Goal: Communication & Community: Answer question/provide support

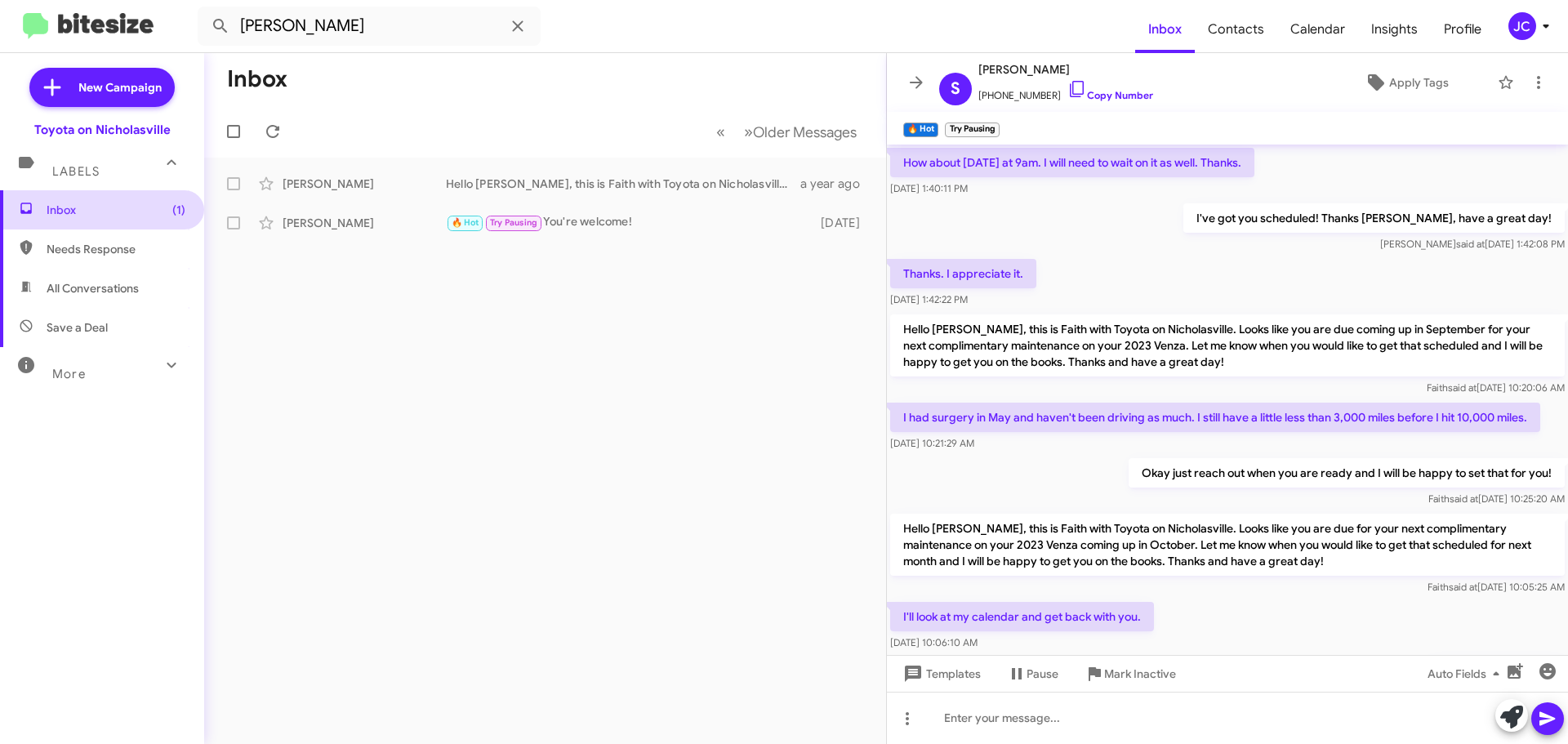
scroll to position [813, 0]
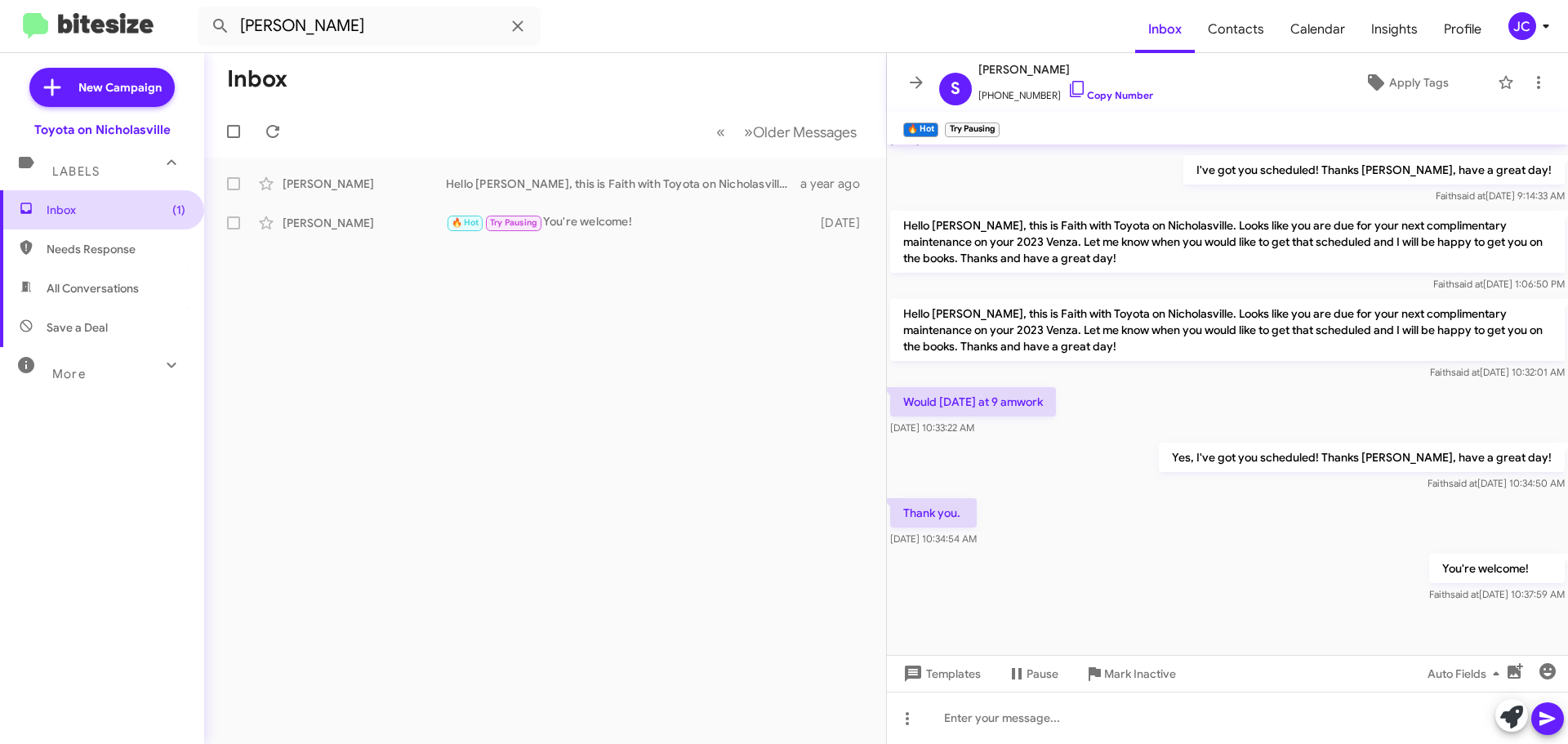
click at [121, 206] on span "Inbox (1)" at bounding box center [116, 209] width 139 height 16
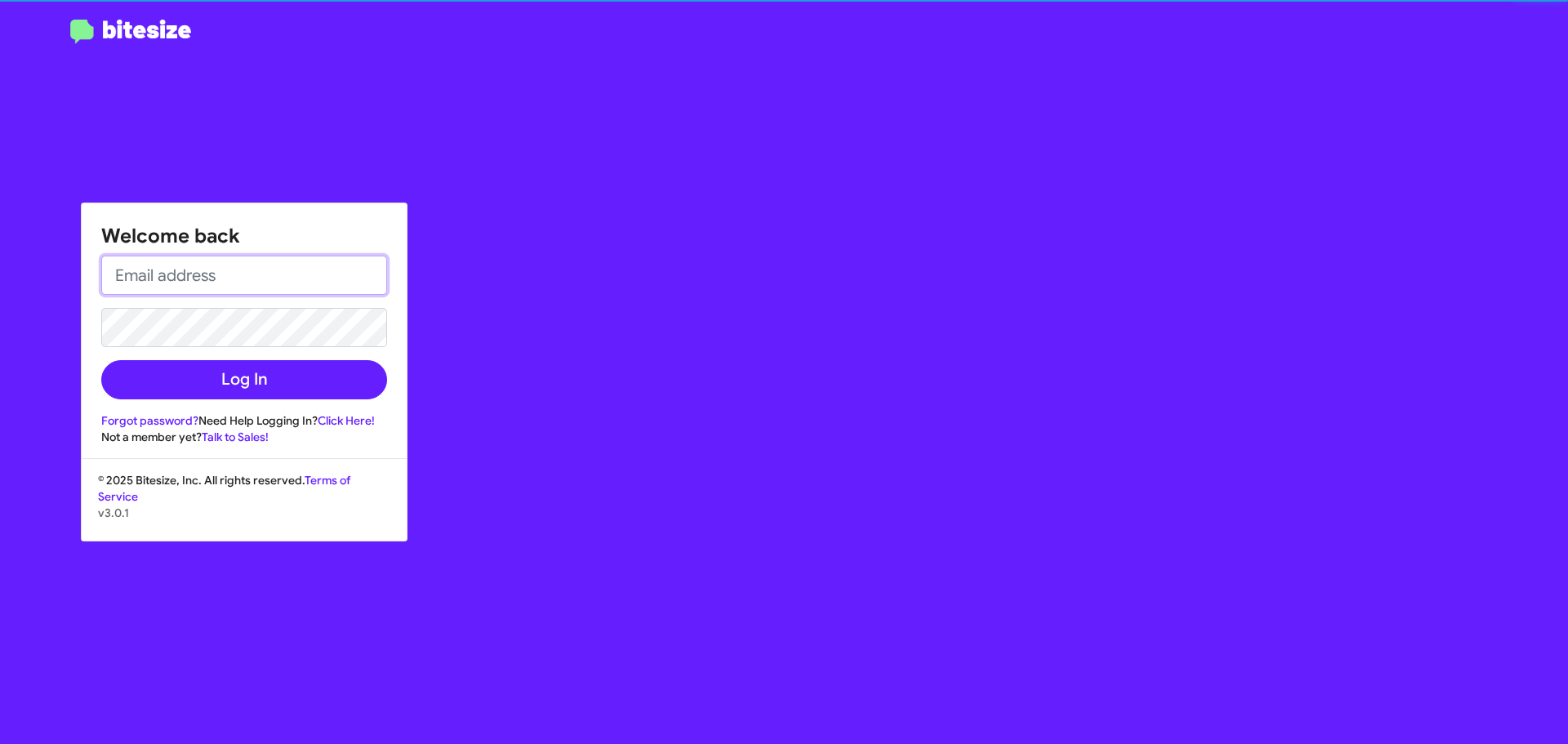
type input "[EMAIL_ADDRESS][DOMAIN_NAME]"
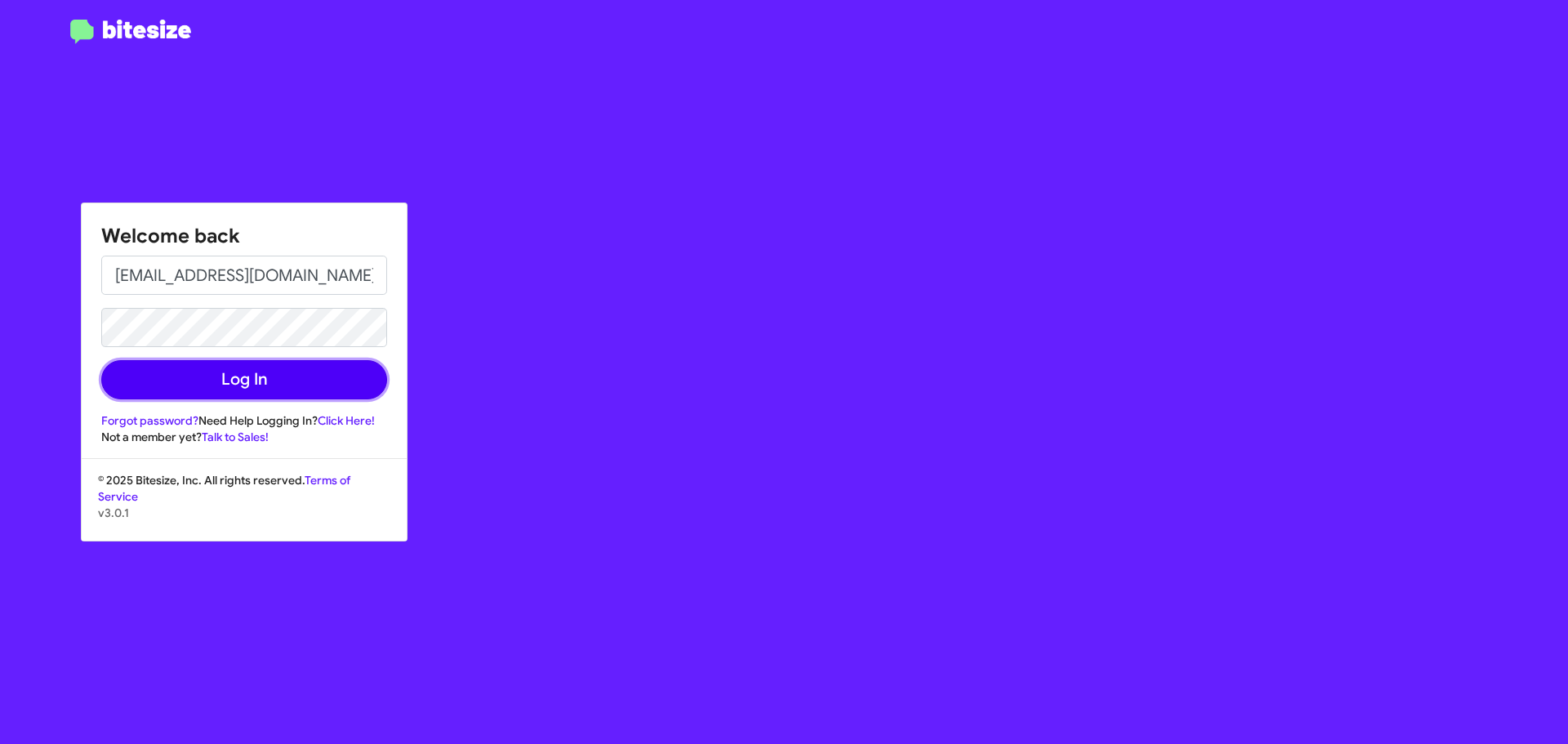
click at [319, 380] on button "Log In" at bounding box center [244, 380] width 286 height 39
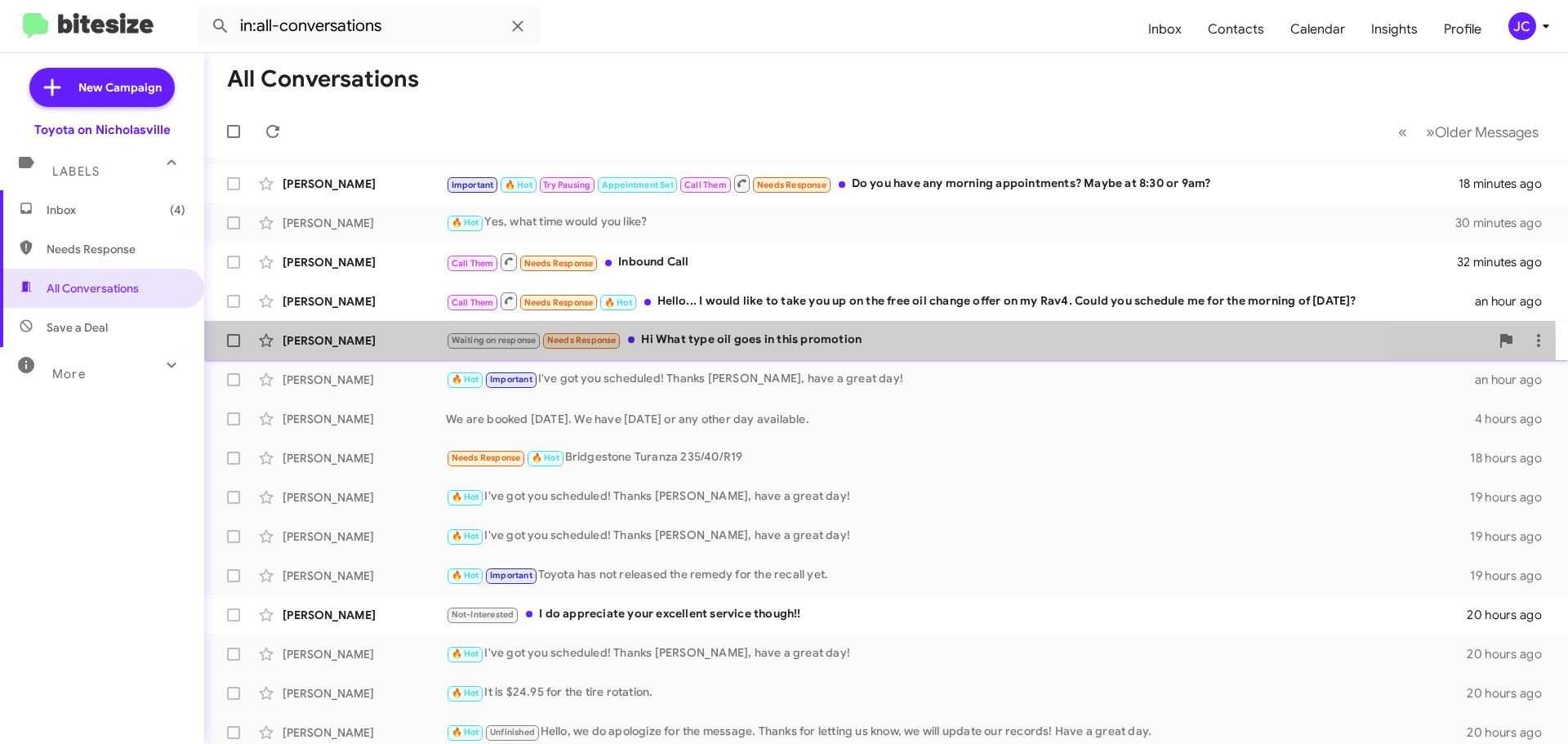
click at [333, 349] on div "[PERSON_NAME] Waiting on response Needs Response Hi What type oil goes in this …" at bounding box center [886, 340] width 1338 height 33
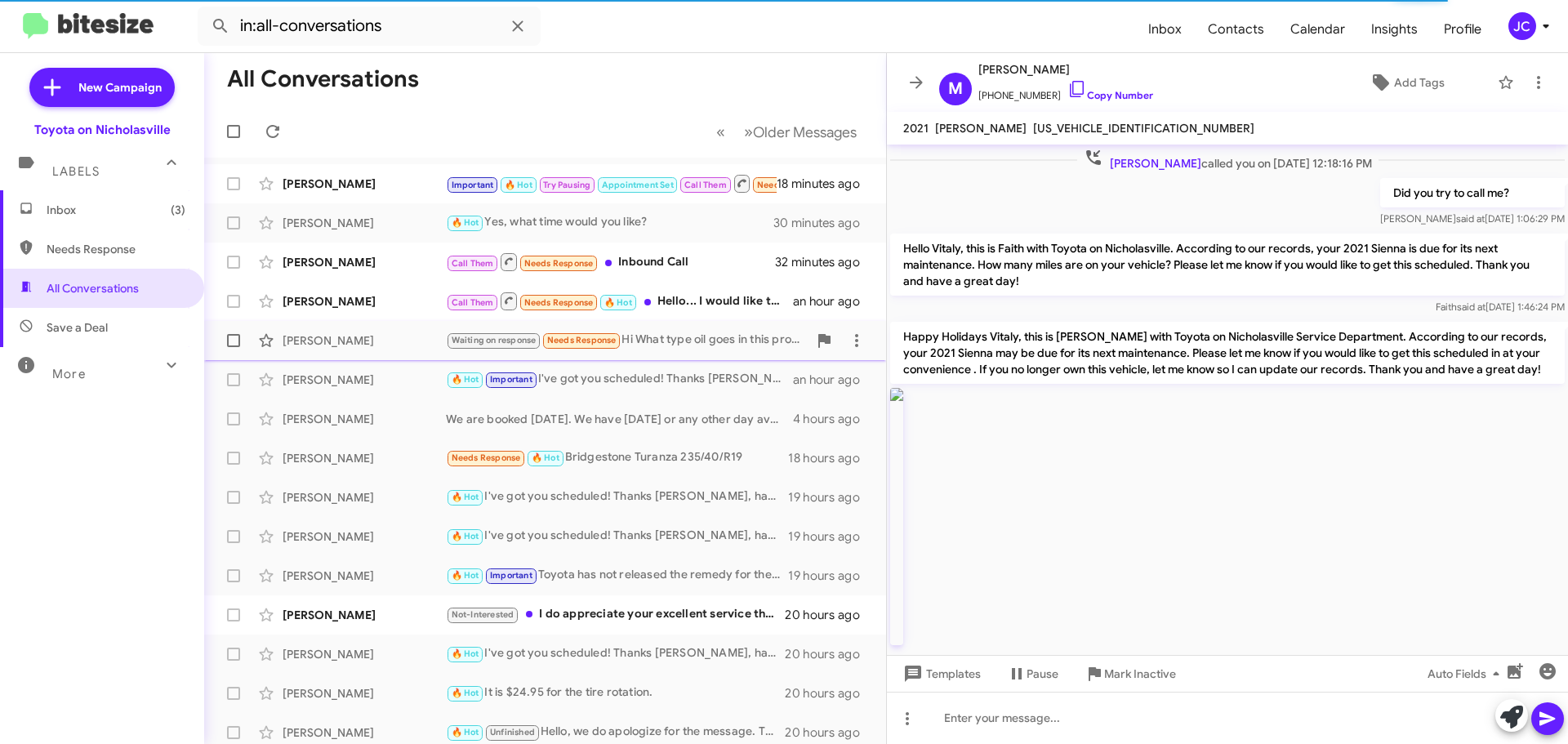
scroll to position [1598, 0]
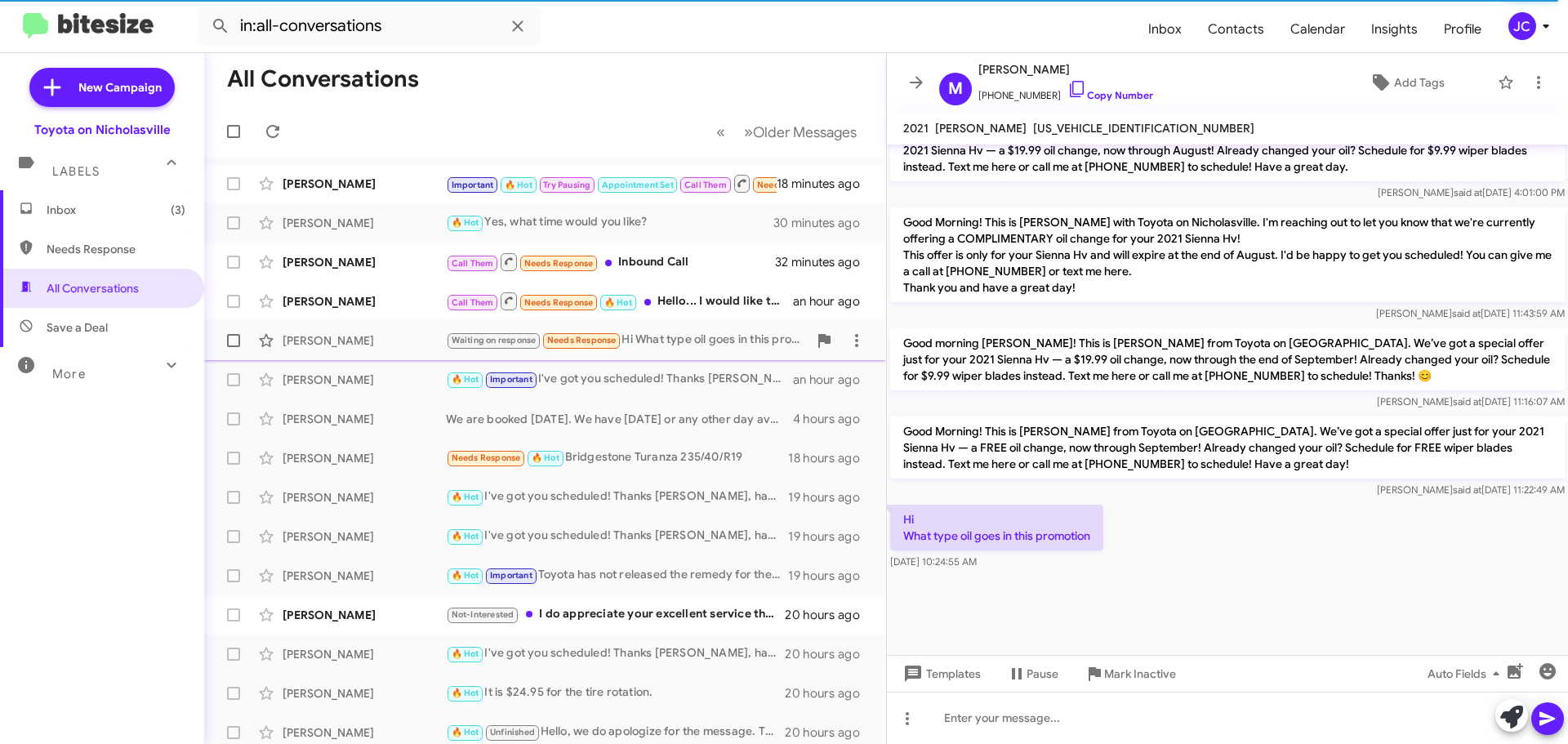
click at [237, 341] on span at bounding box center [234, 341] width 13 height 13
click at [234, 348] on input "checkbox" at bounding box center [233, 348] width 1 height 1
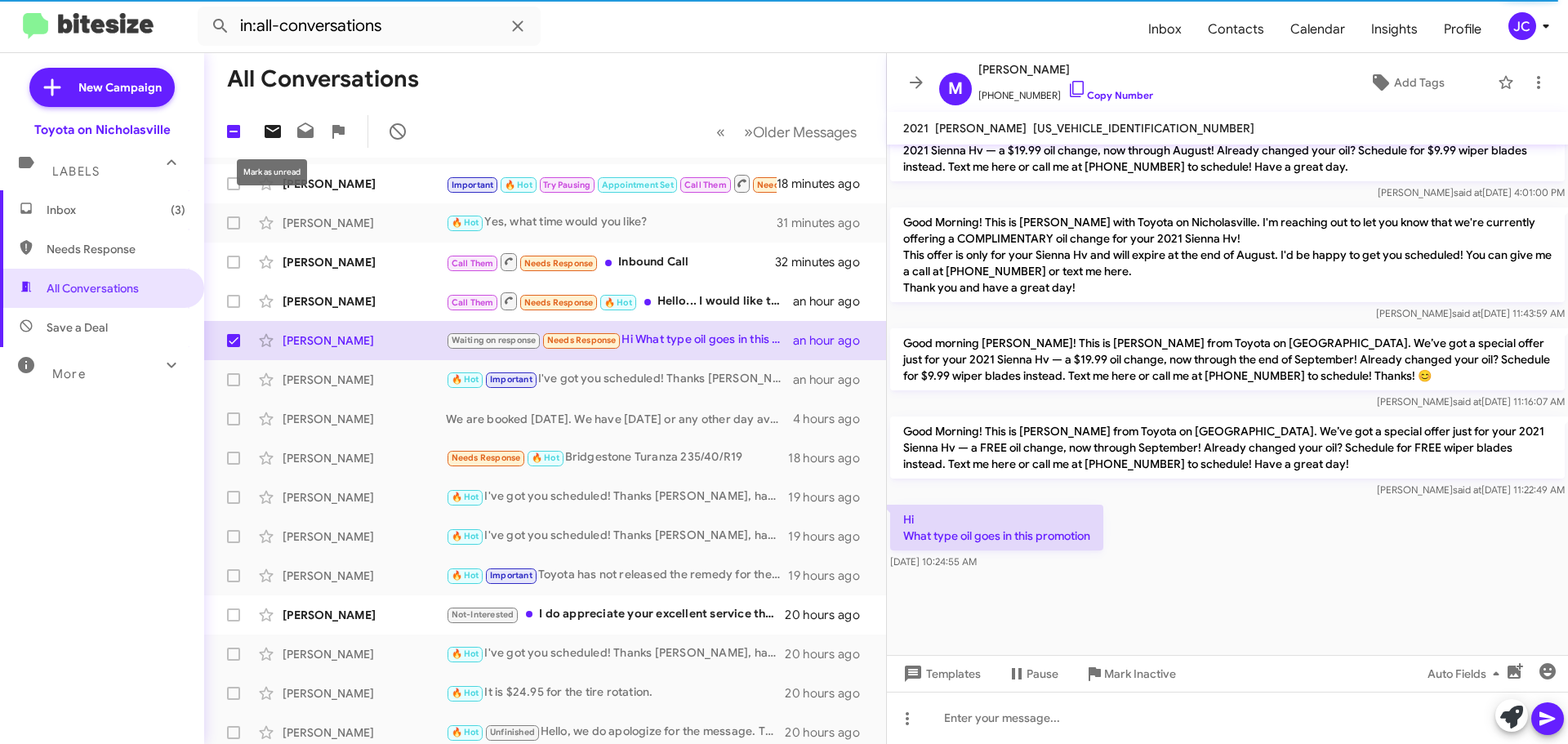
click at [271, 132] on icon at bounding box center [272, 132] width 16 height 13
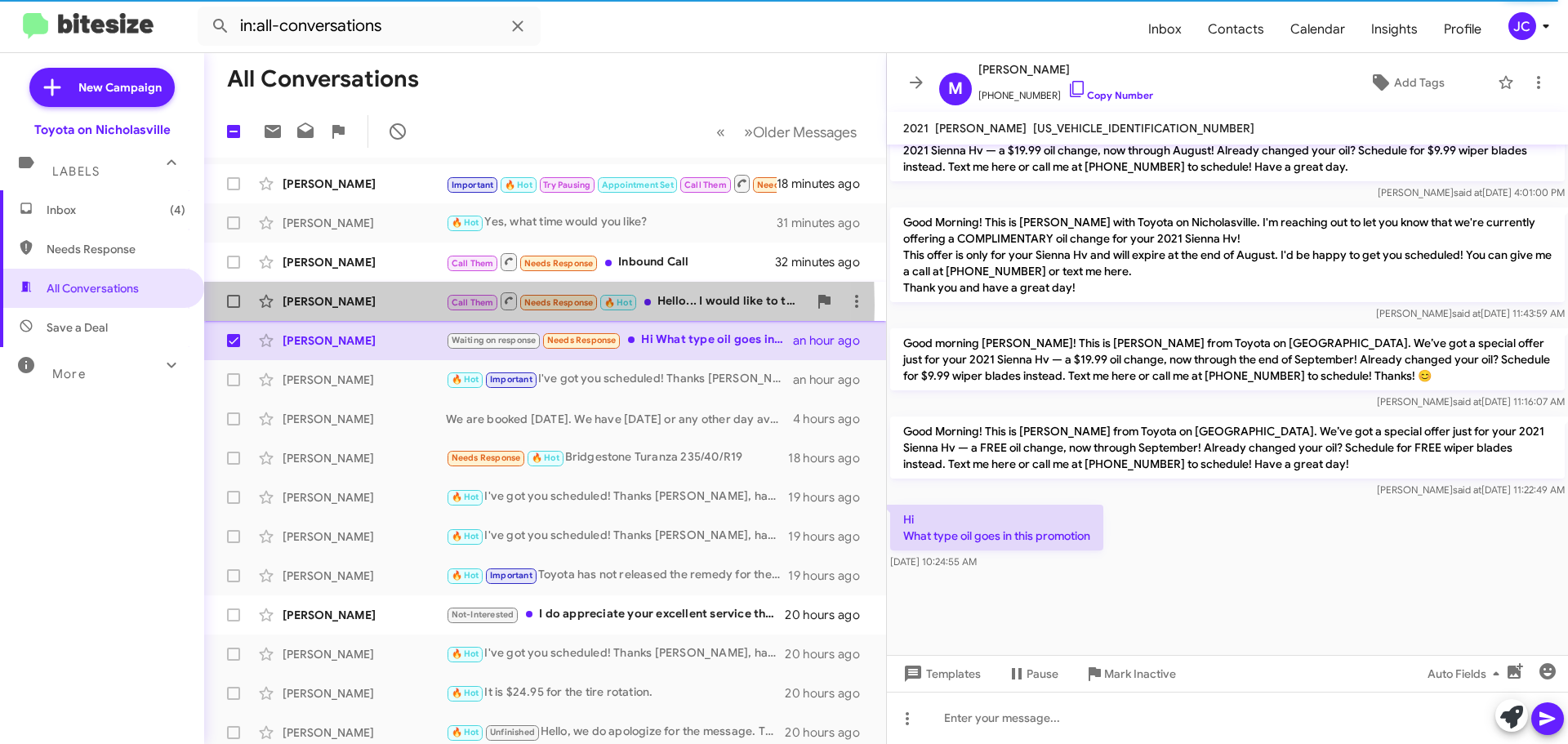
click at [344, 305] on div "[PERSON_NAME]" at bounding box center [365, 301] width 163 height 16
click at [348, 308] on div "[PERSON_NAME]" at bounding box center [365, 301] width 163 height 16
click at [368, 298] on div "[PERSON_NAME]" at bounding box center [365, 301] width 163 height 16
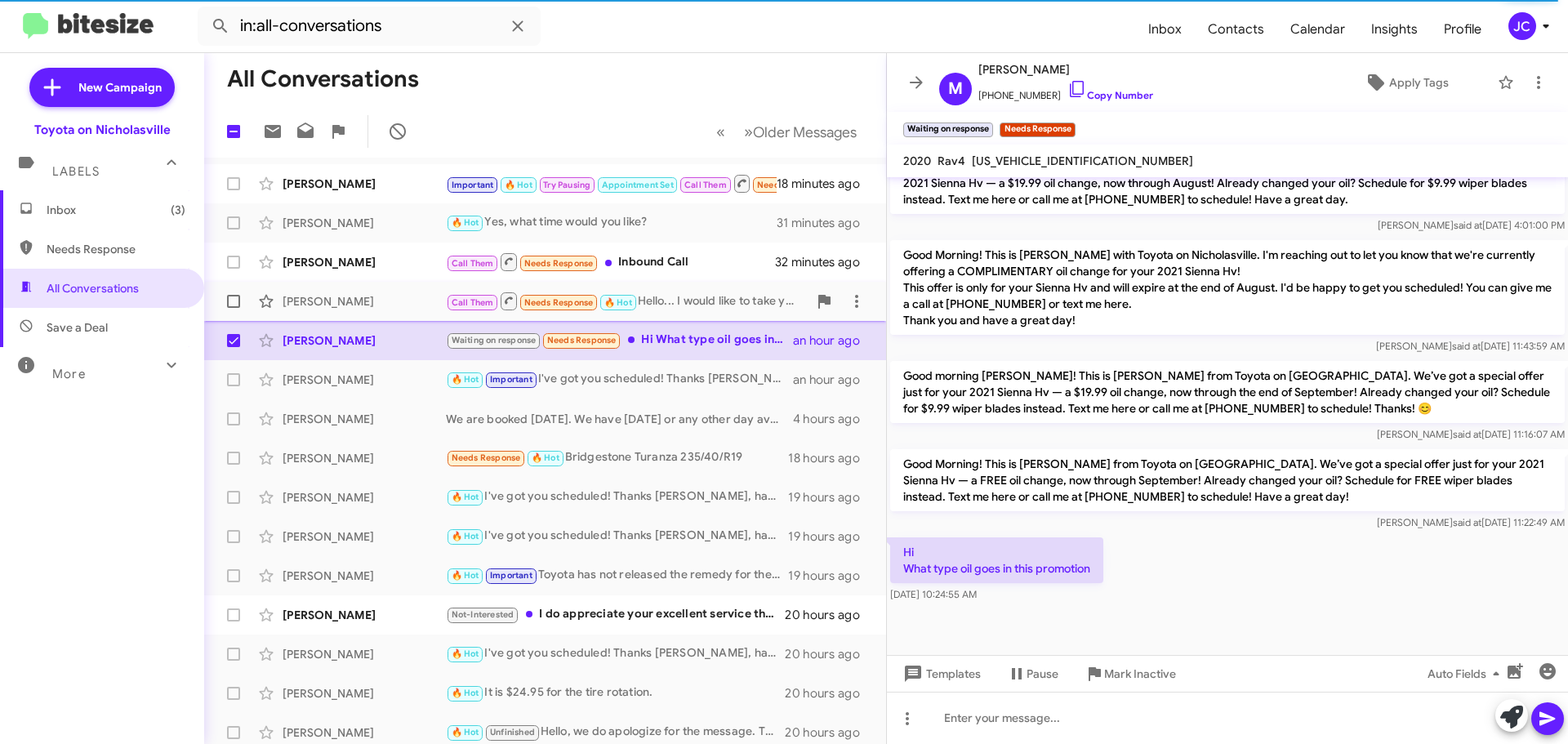
click at [368, 298] on div "[PERSON_NAME]" at bounding box center [365, 301] width 163 height 16
click at [330, 353] on div "[PERSON_NAME] Waiting on response Needs Response Hi What type oil goes in this …" at bounding box center [545, 340] width 656 height 33
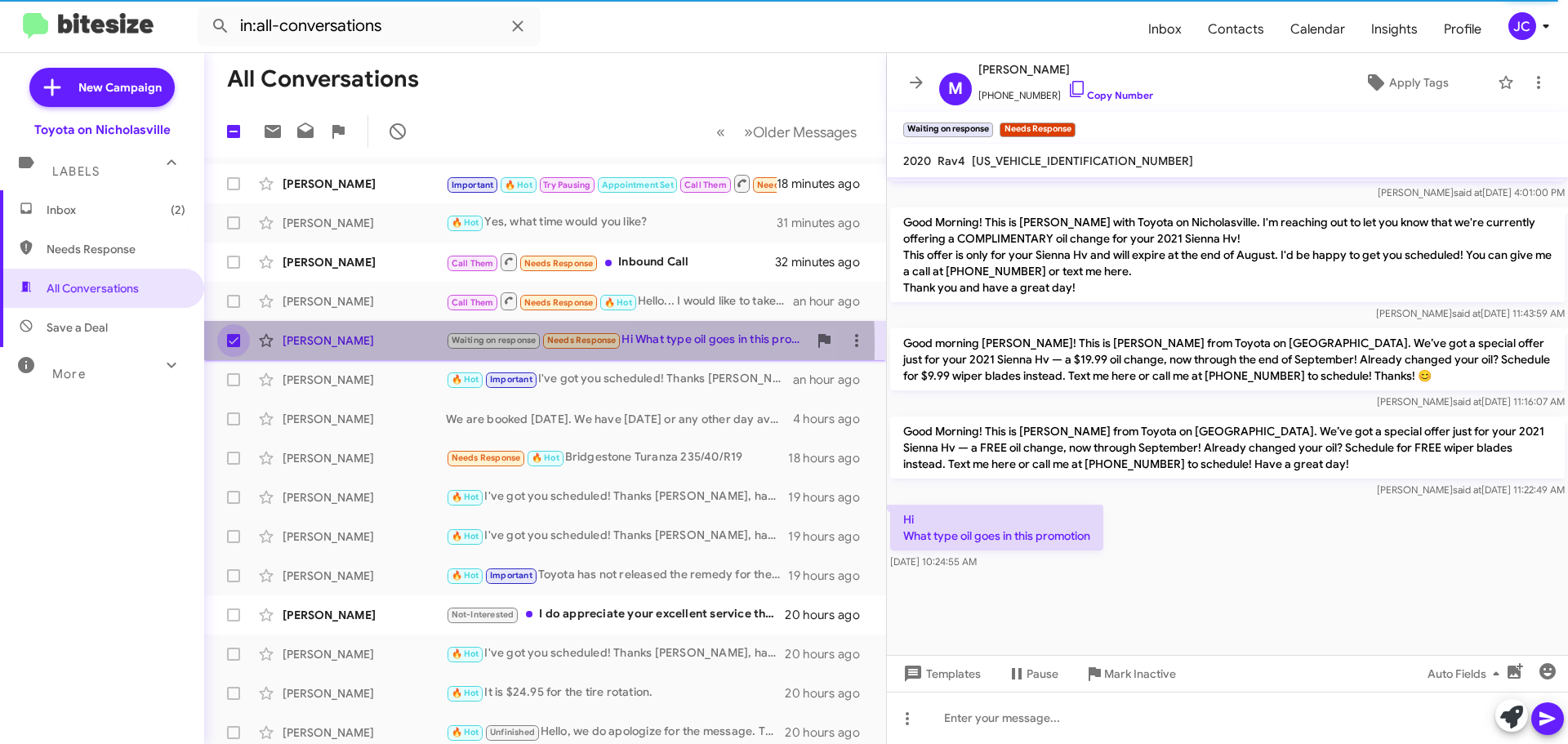
click at [234, 347] on span at bounding box center [234, 341] width 13 height 13
click at [234, 348] on input "checkbox" at bounding box center [233, 348] width 1 height 1
checkbox input "false"
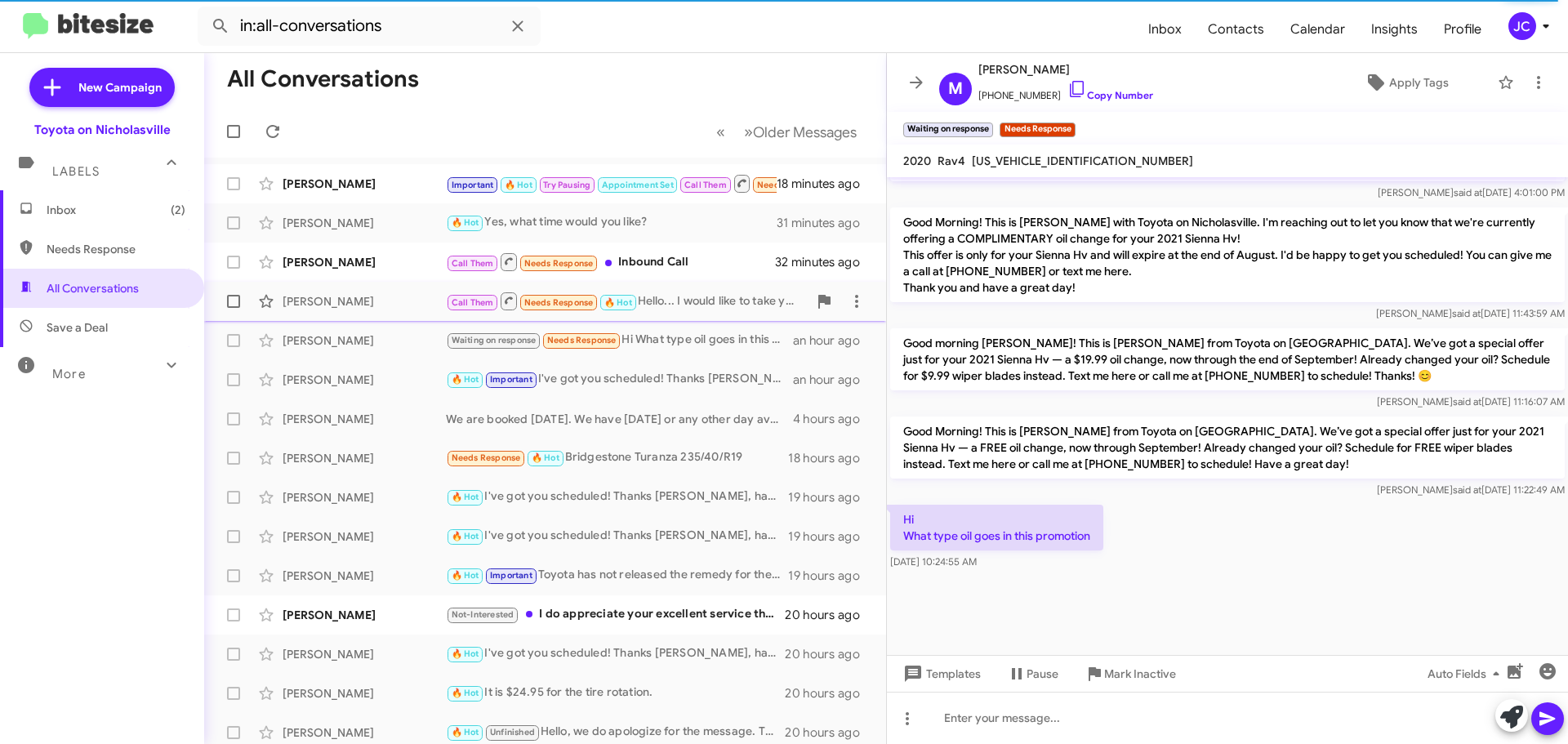
click at [337, 297] on div "[PERSON_NAME]" at bounding box center [365, 301] width 163 height 16
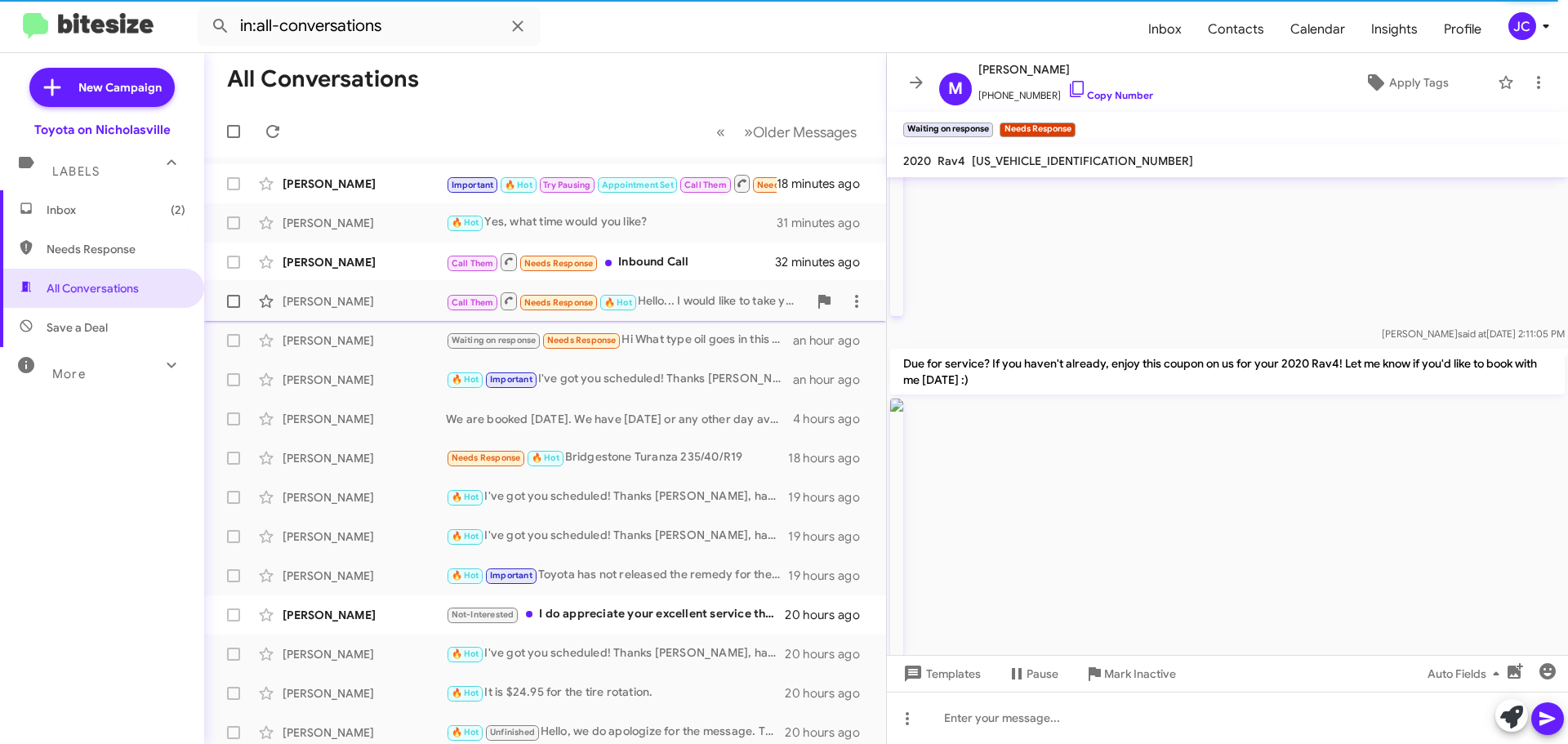
scroll to position [4063, 0]
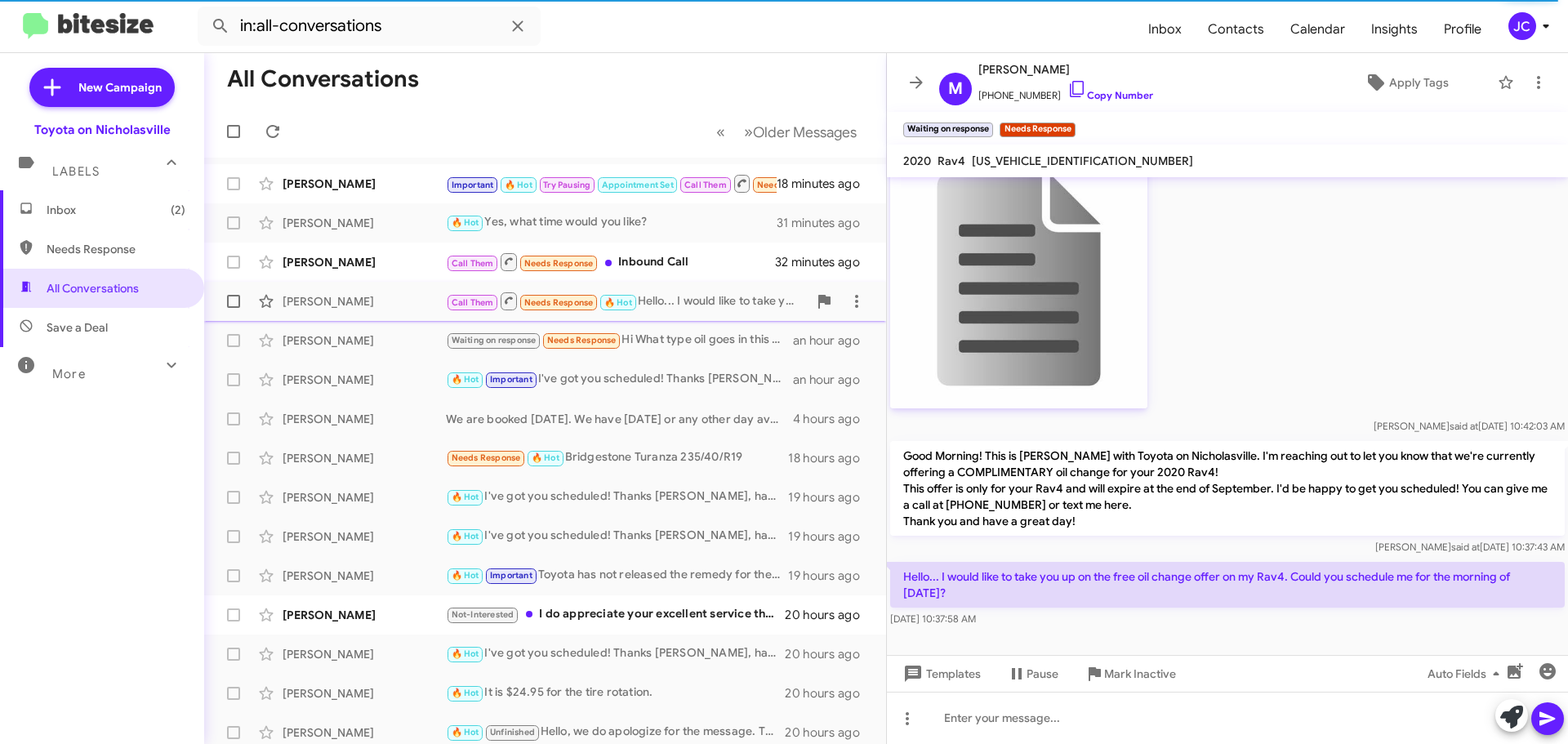
click at [234, 309] on label at bounding box center [233, 301] width 33 height 33
click at [234, 309] on input "checkbox" at bounding box center [233, 308] width 1 height 1
checkbox input "true"
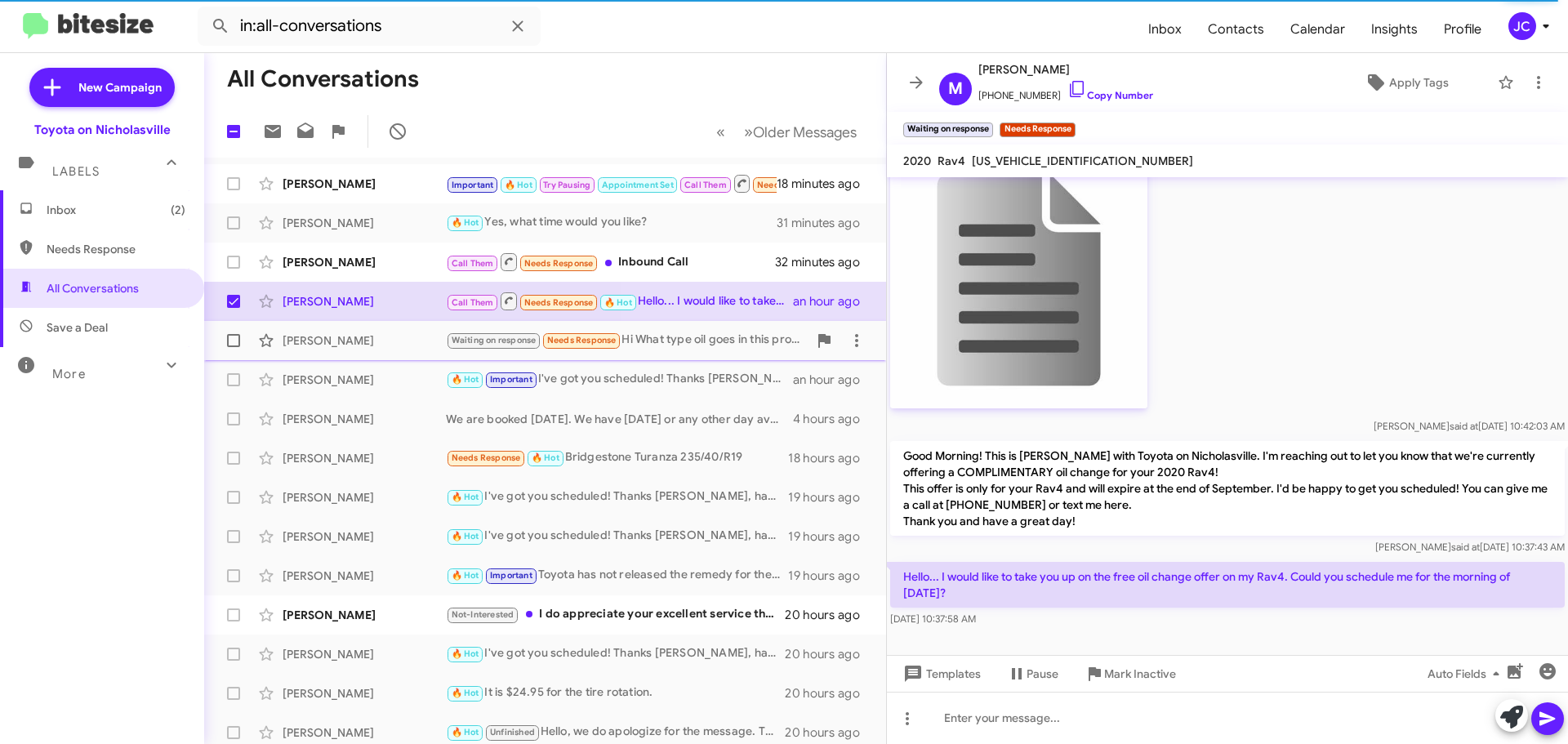
click at [230, 337] on span at bounding box center [234, 341] width 13 height 13
click at [233, 348] on input "checkbox" at bounding box center [233, 348] width 1 height 1
checkbox input "true"
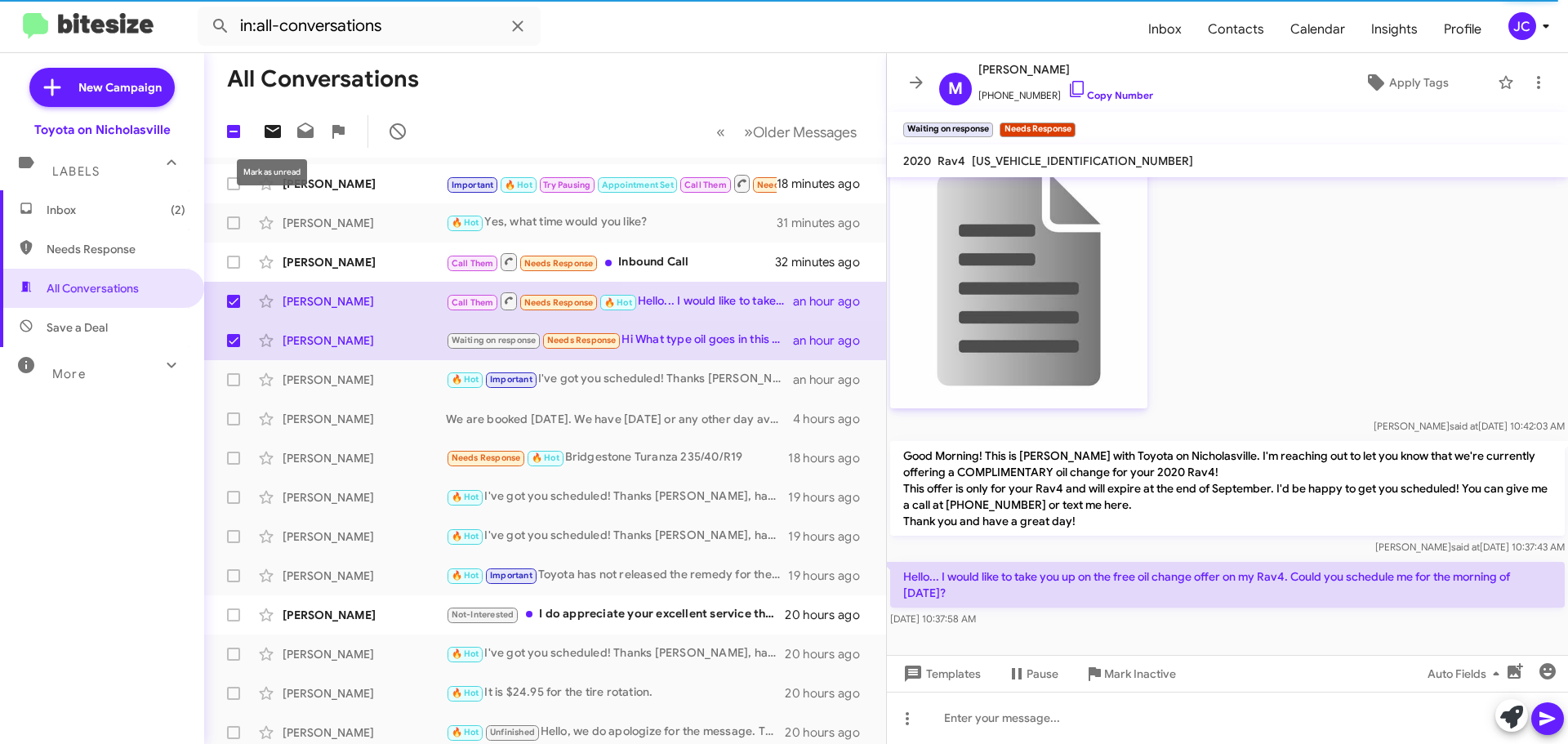
click at [278, 133] on icon at bounding box center [272, 132] width 16 height 13
click at [81, 210] on span "Inbox (4)" at bounding box center [116, 209] width 139 height 16
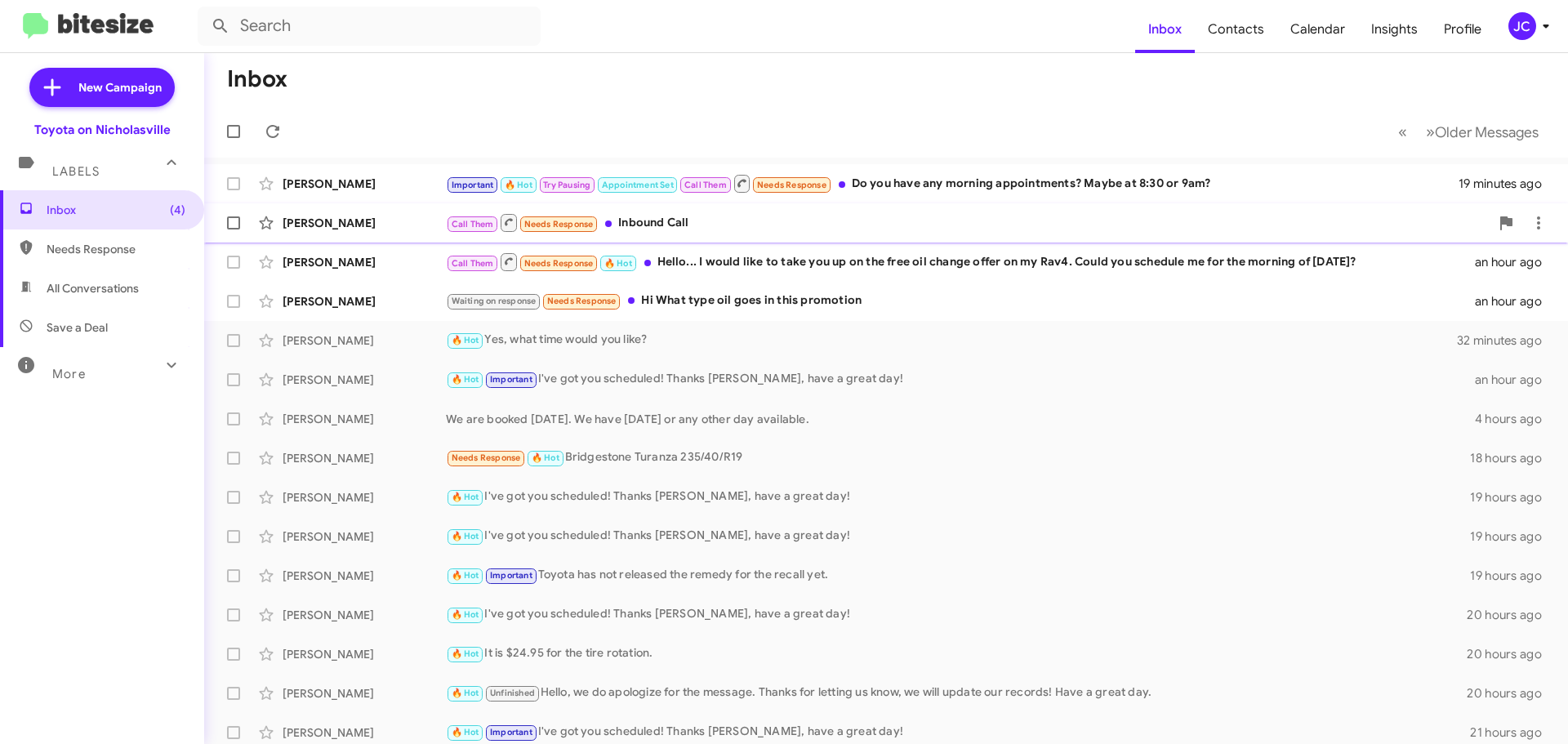
click at [355, 218] on div "[PERSON_NAME]" at bounding box center [365, 223] width 163 height 16
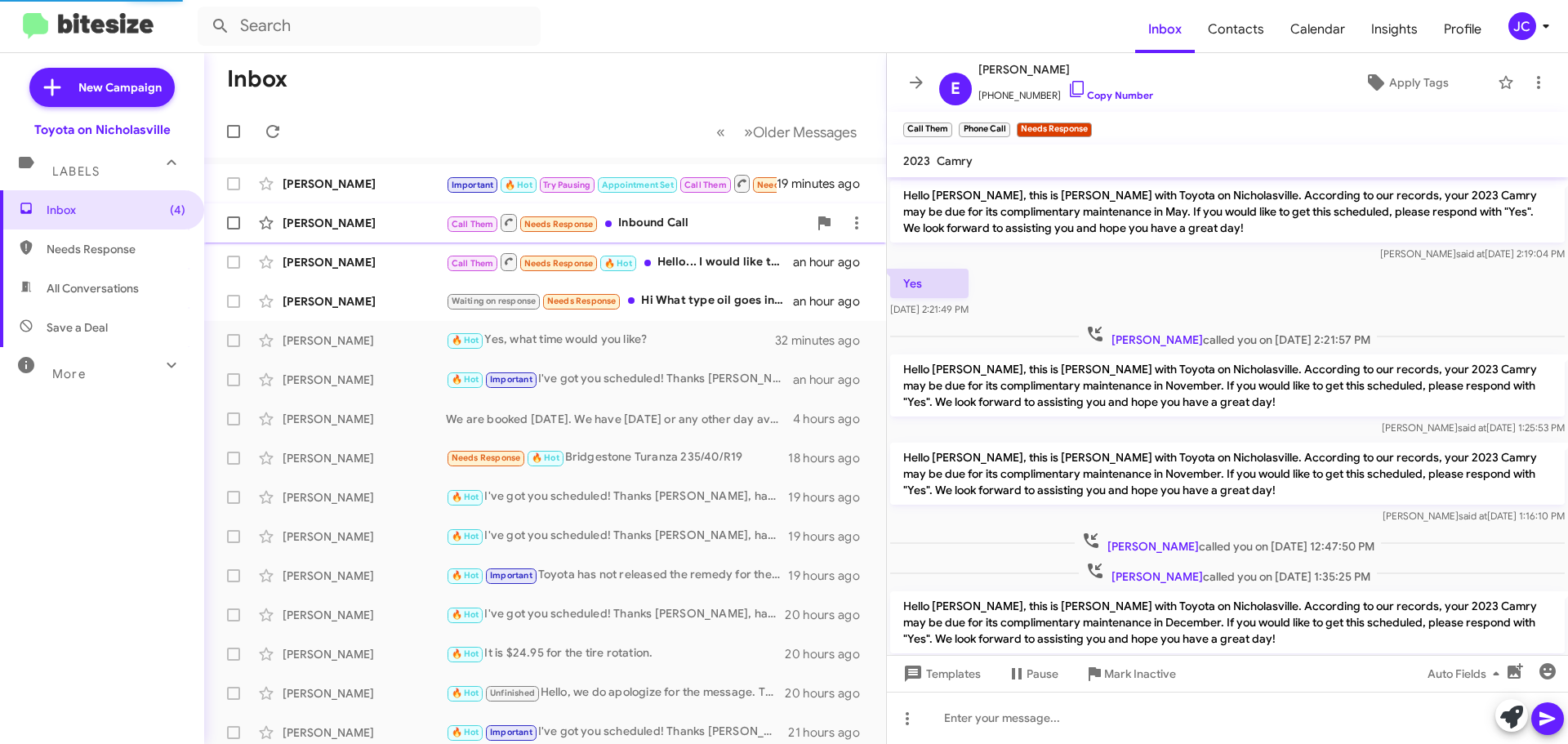
scroll to position [233, 0]
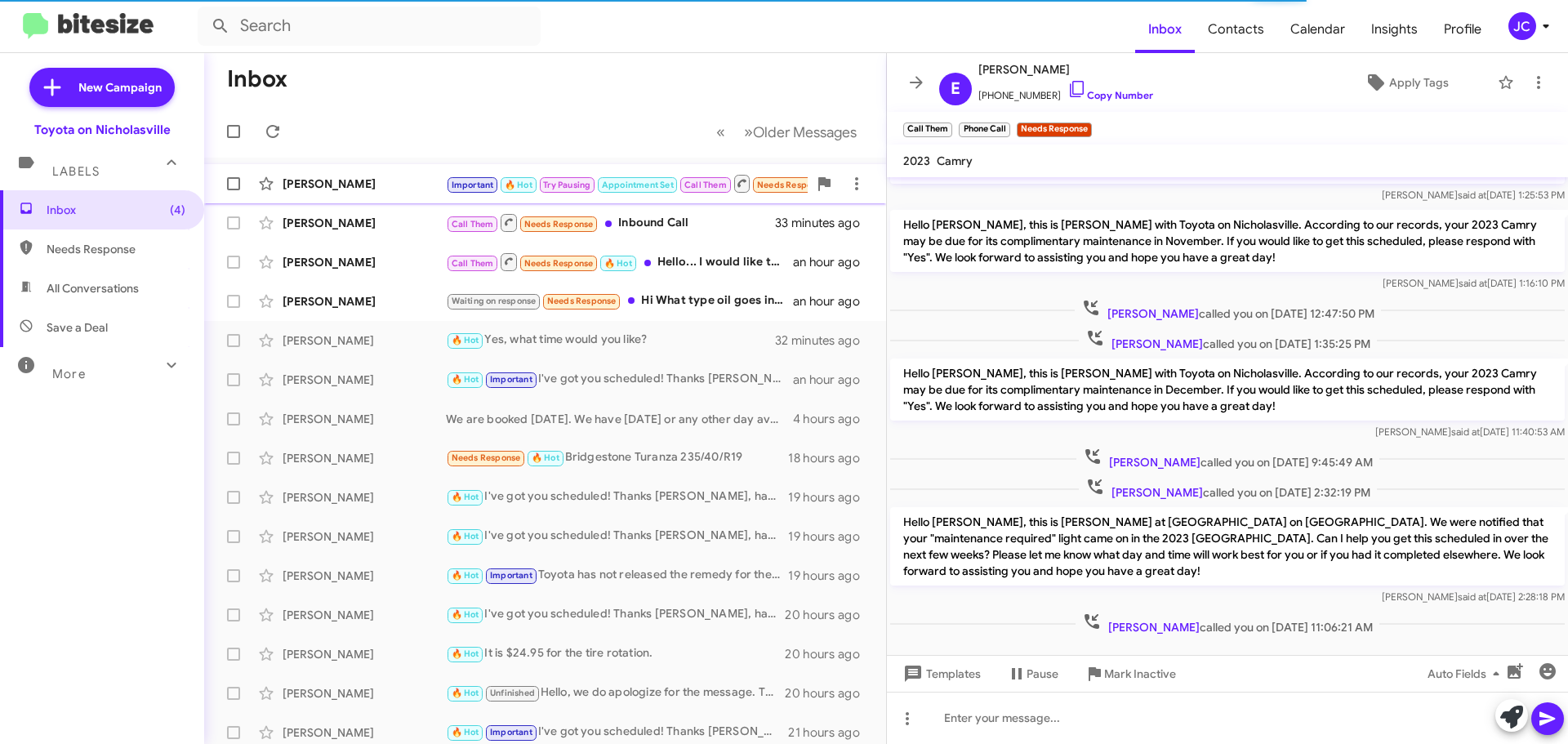
click at [352, 180] on div "[PERSON_NAME]" at bounding box center [365, 183] width 163 height 16
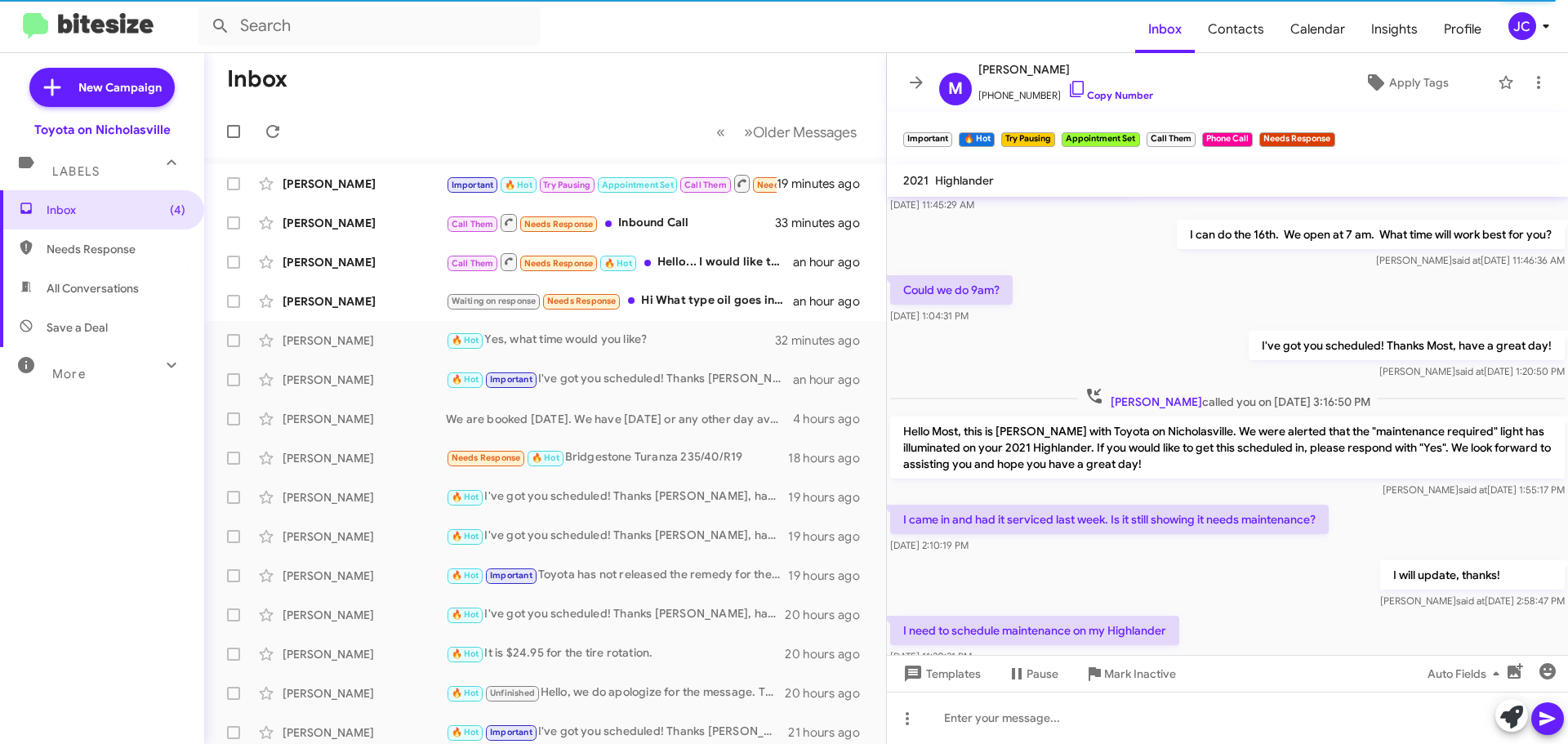
scroll to position [807, 0]
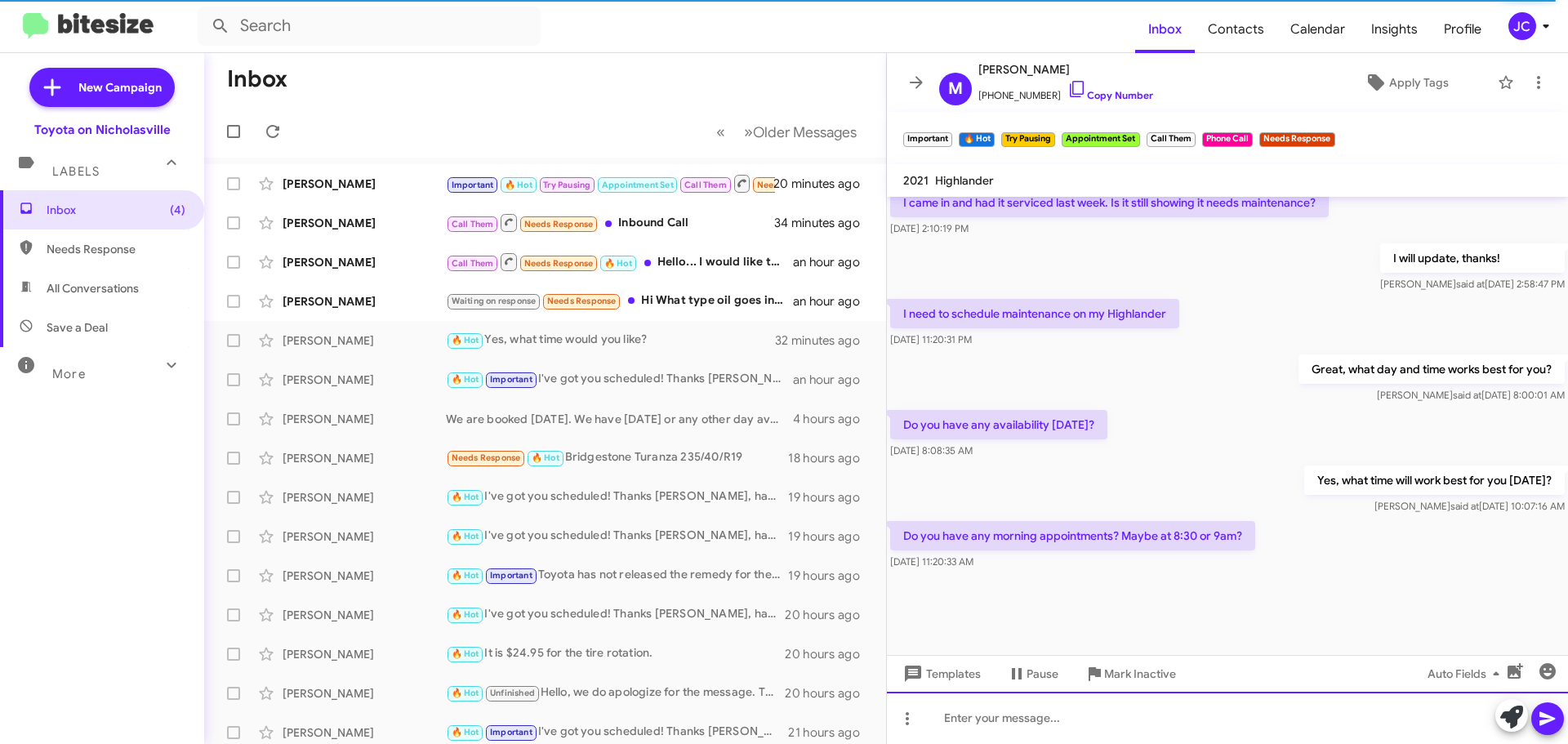
click at [1048, 722] on div at bounding box center [1227, 718] width 681 height 53
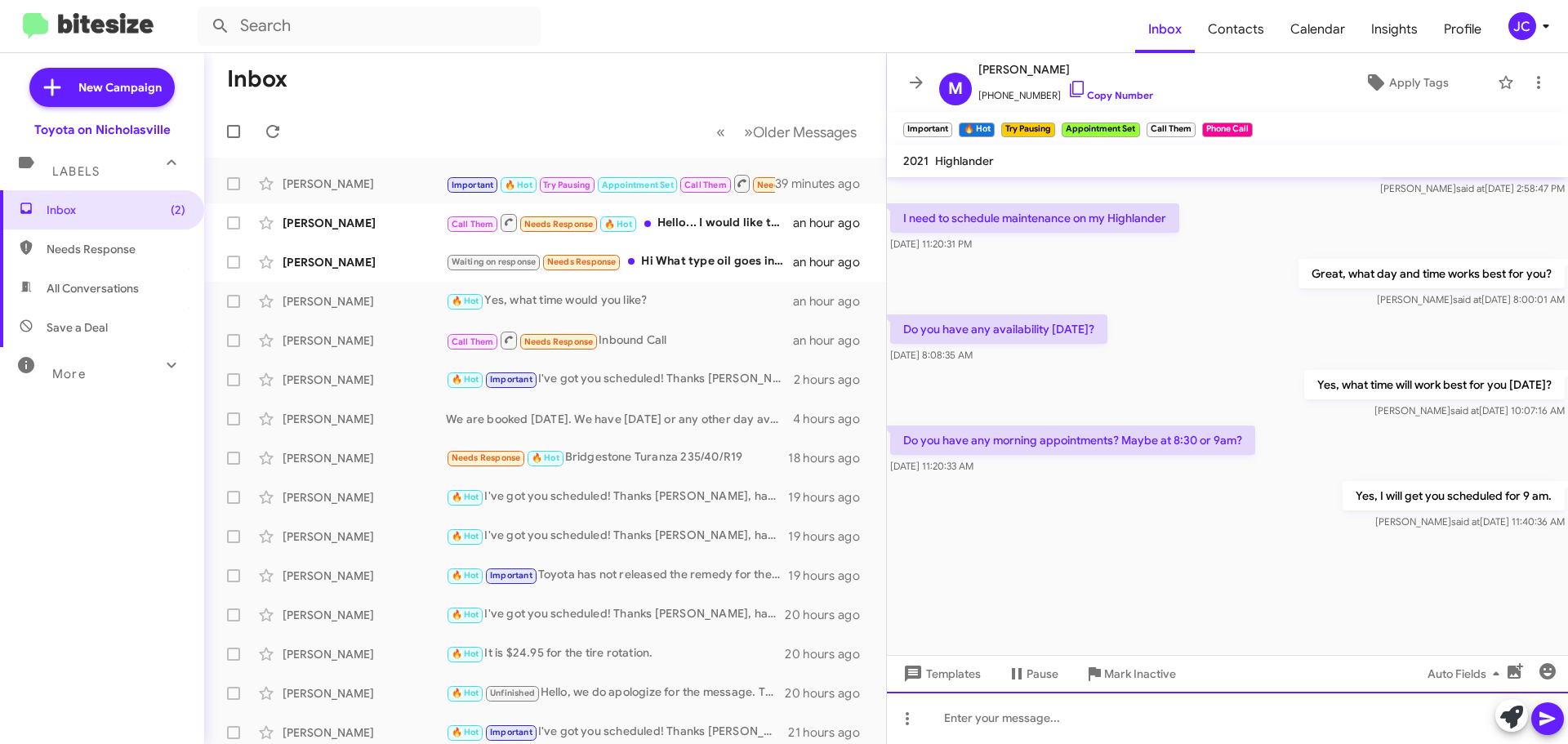
scroll to position [3963, 0]
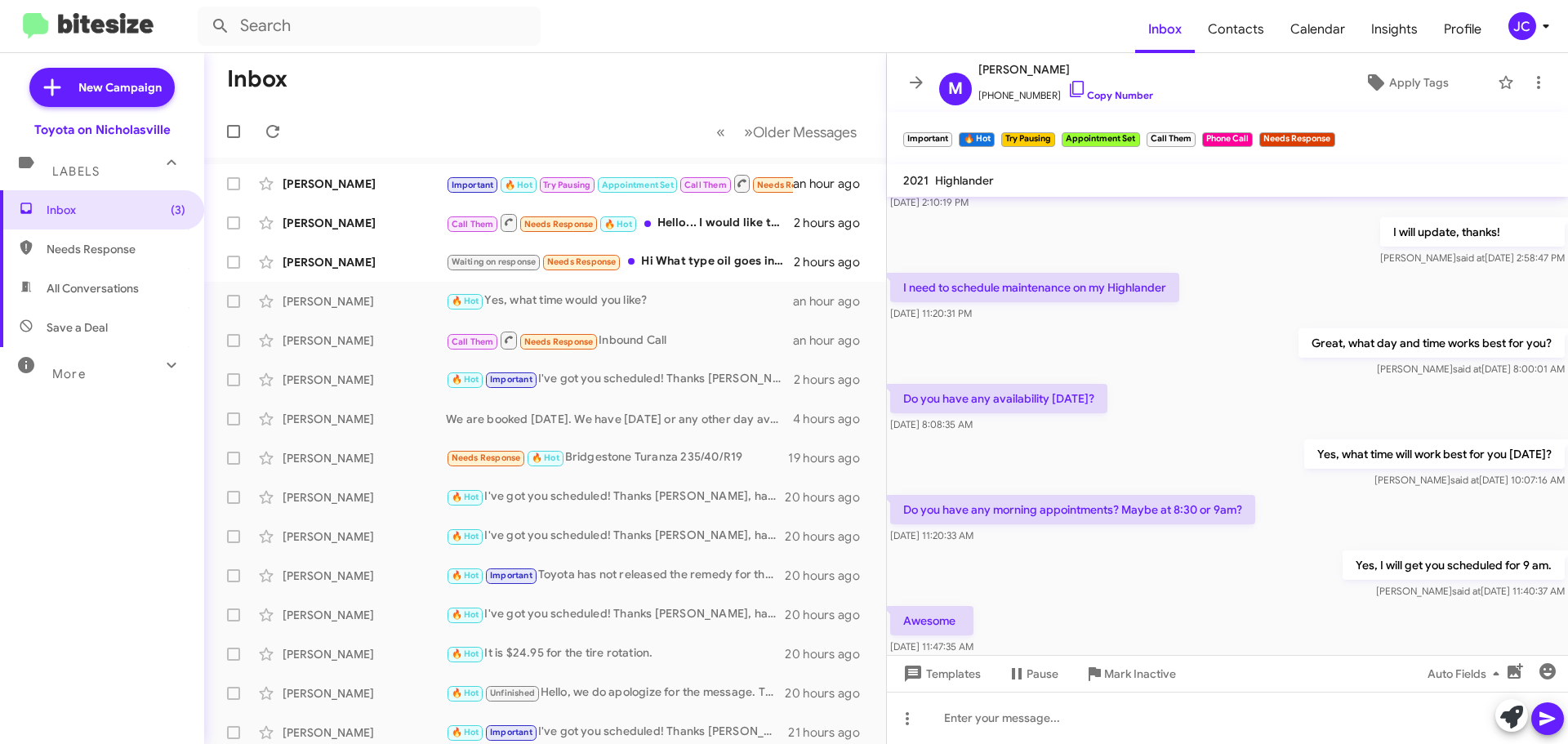
scroll to position [771, 0]
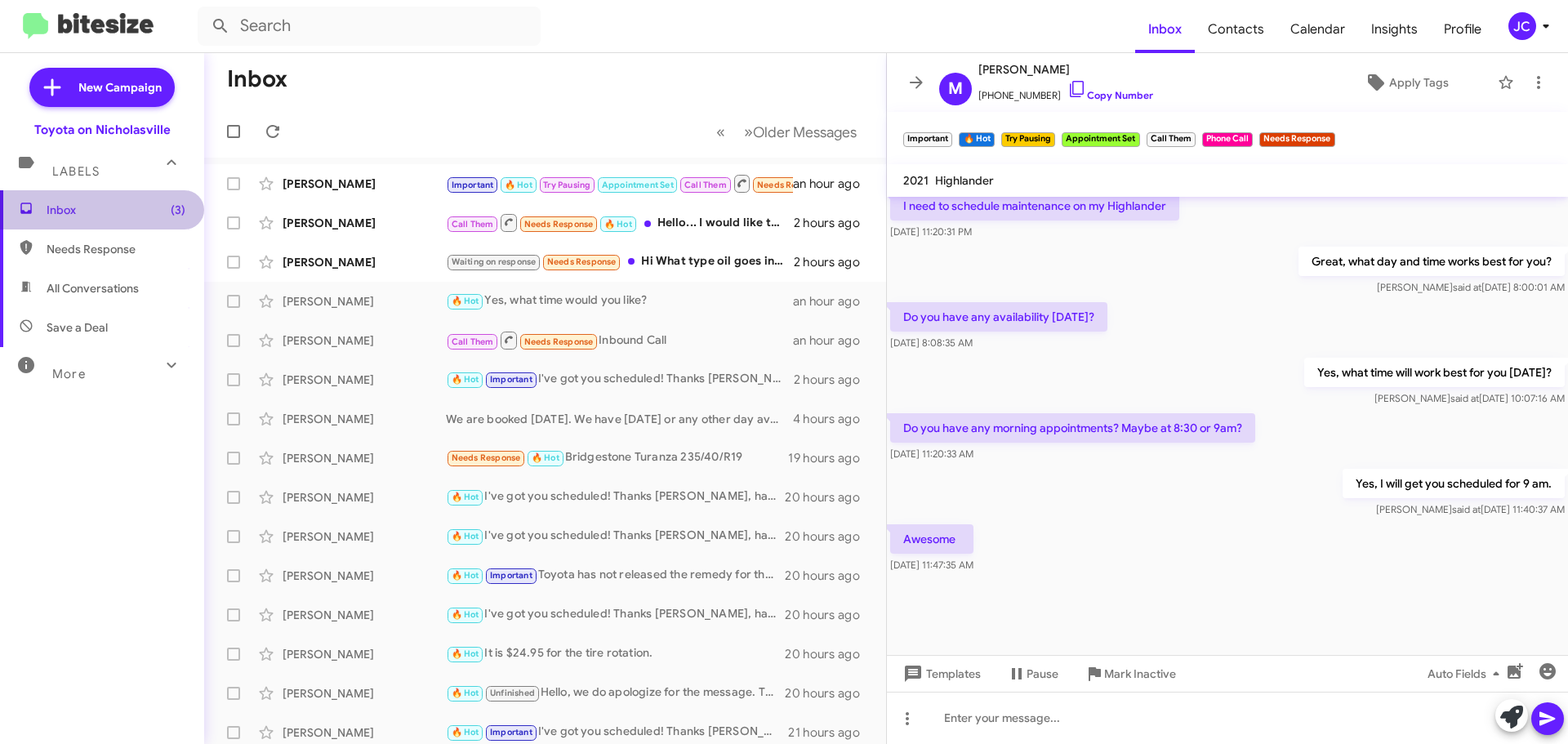
click at [175, 224] on span "Inbox (3)" at bounding box center [101, 210] width 204 height 39
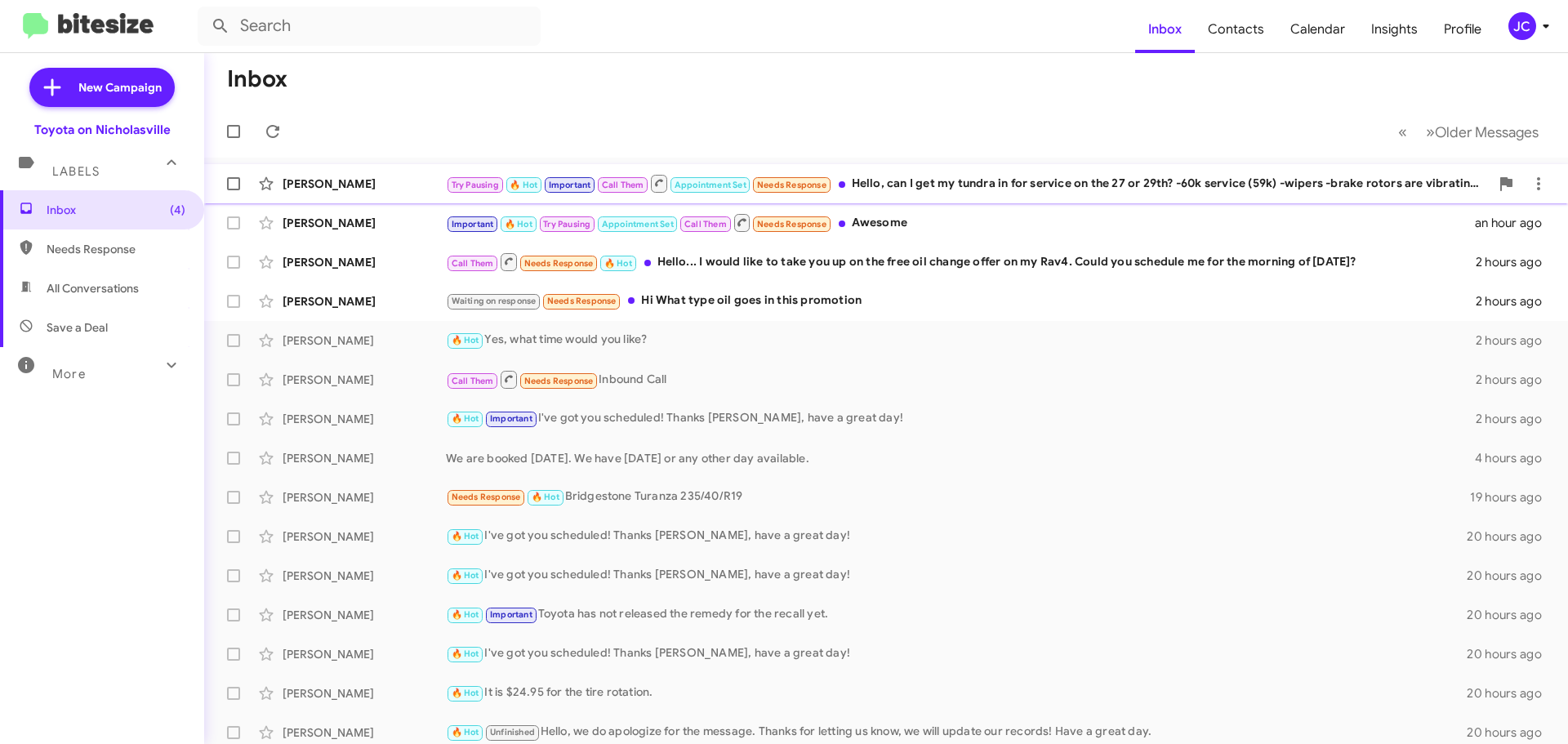
click at [361, 181] on div "Steve Hitchcock" at bounding box center [365, 183] width 163 height 16
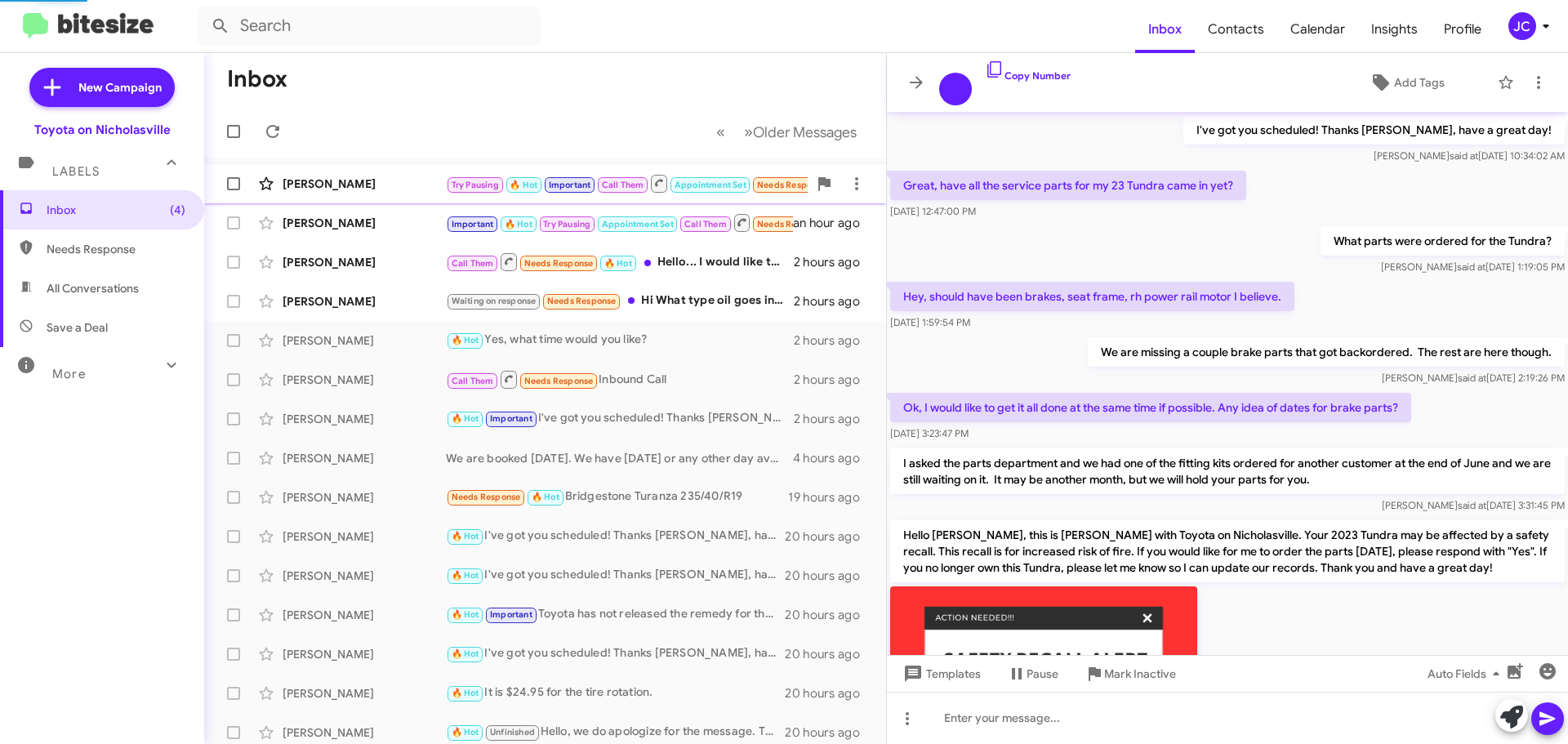
scroll to position [1430, 0]
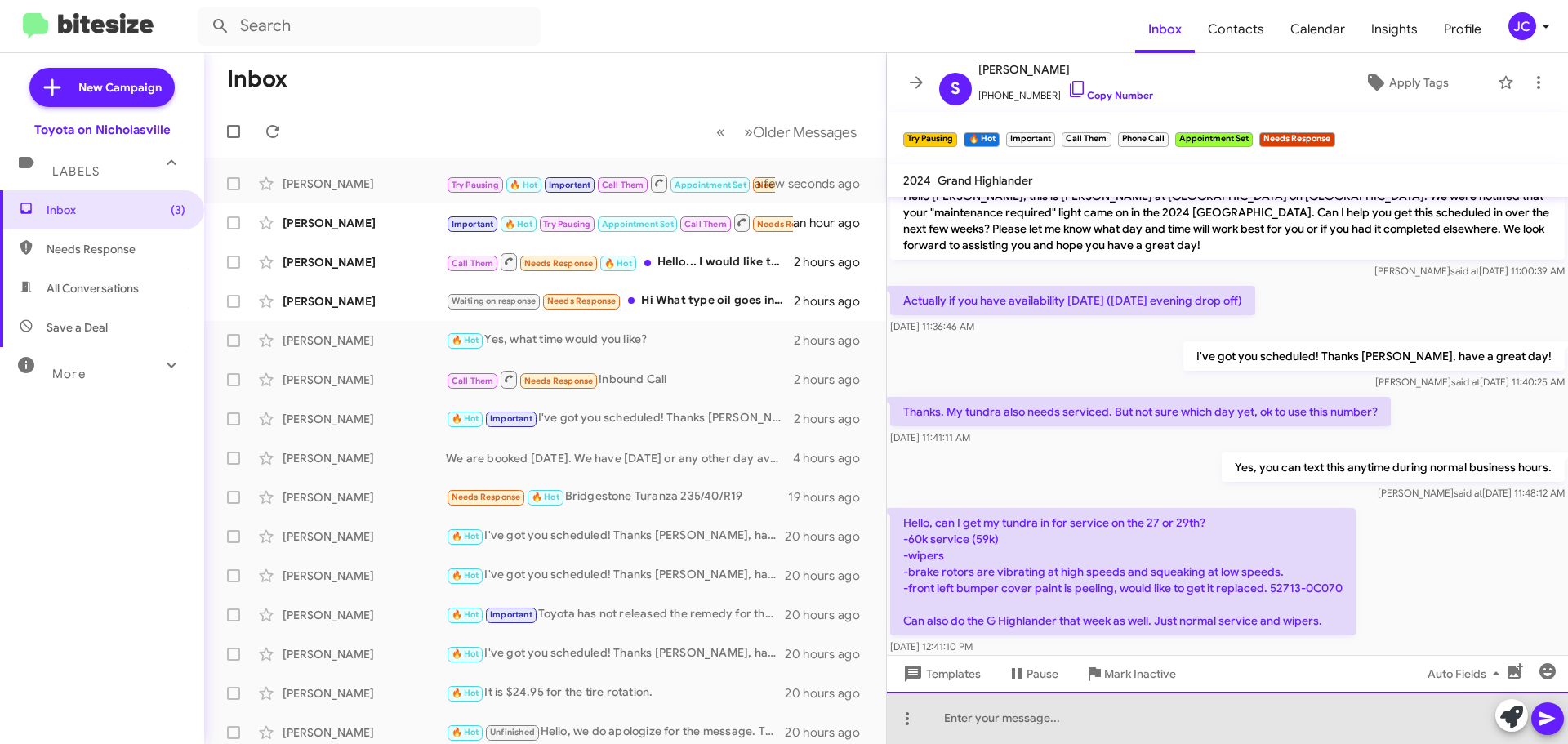
click at [1101, 731] on div at bounding box center [1227, 718] width 681 height 53
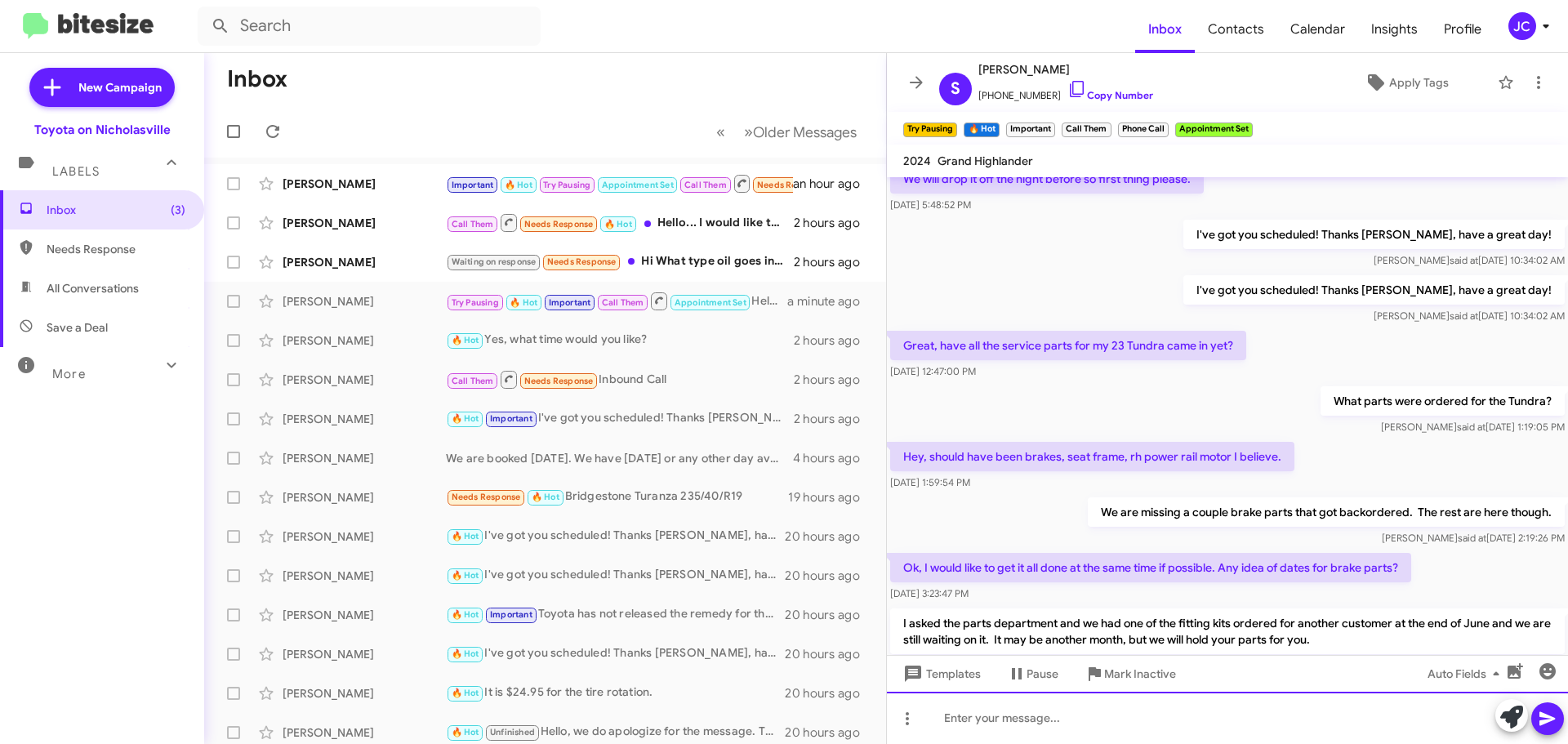
scroll to position [2911, 0]
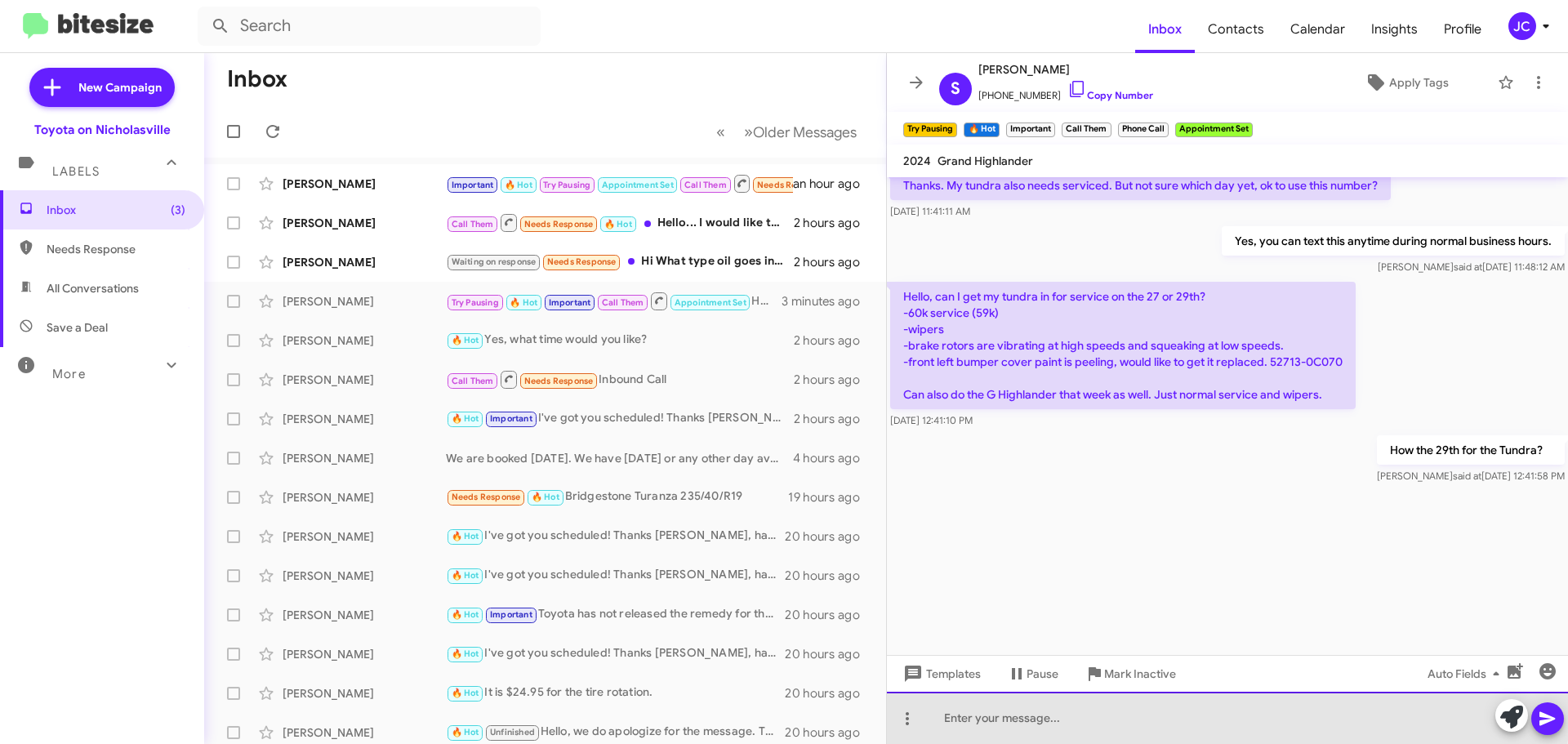
click at [1139, 715] on div at bounding box center [1227, 718] width 681 height 53
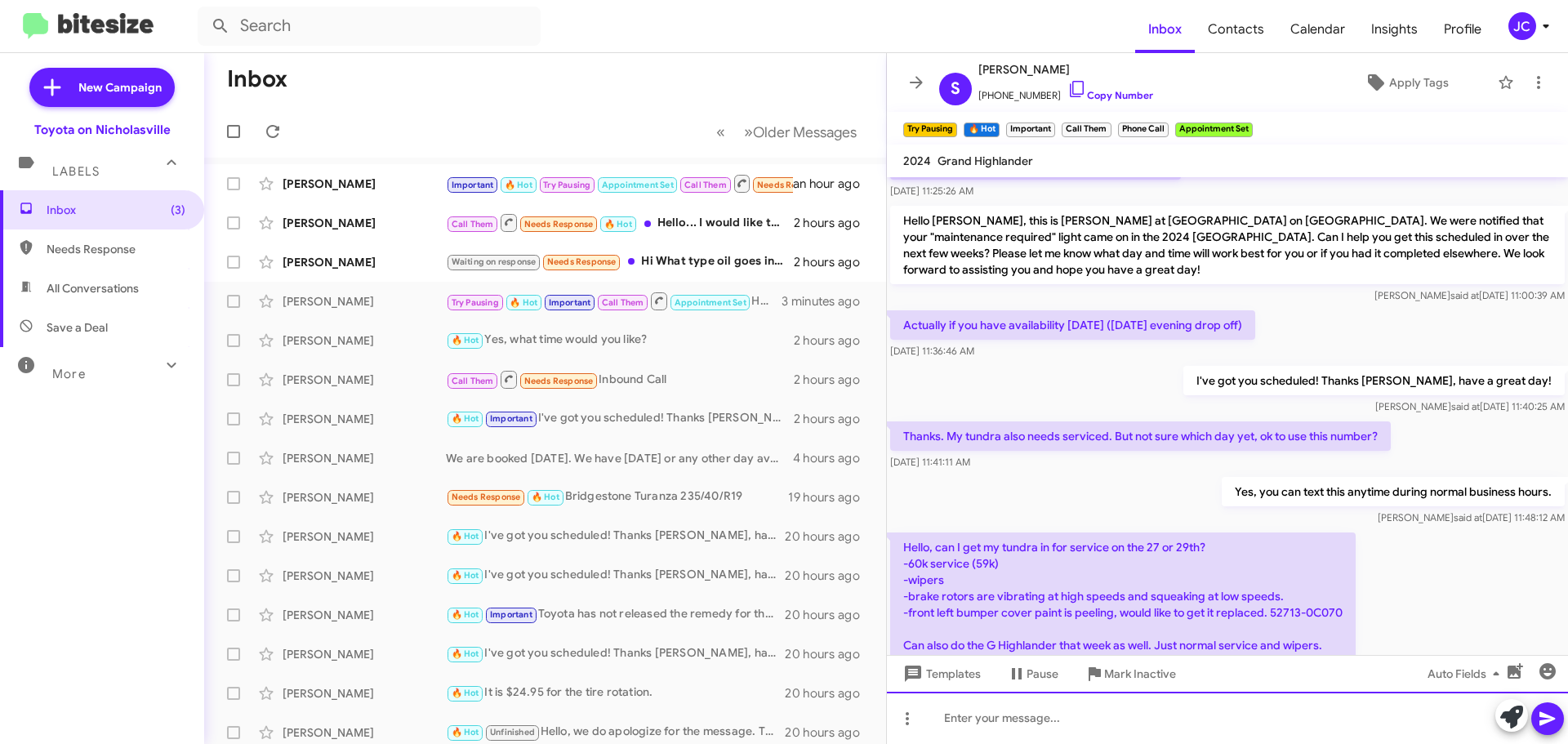
scroll to position [6071, 0]
